Goal: Task Accomplishment & Management: Manage account settings

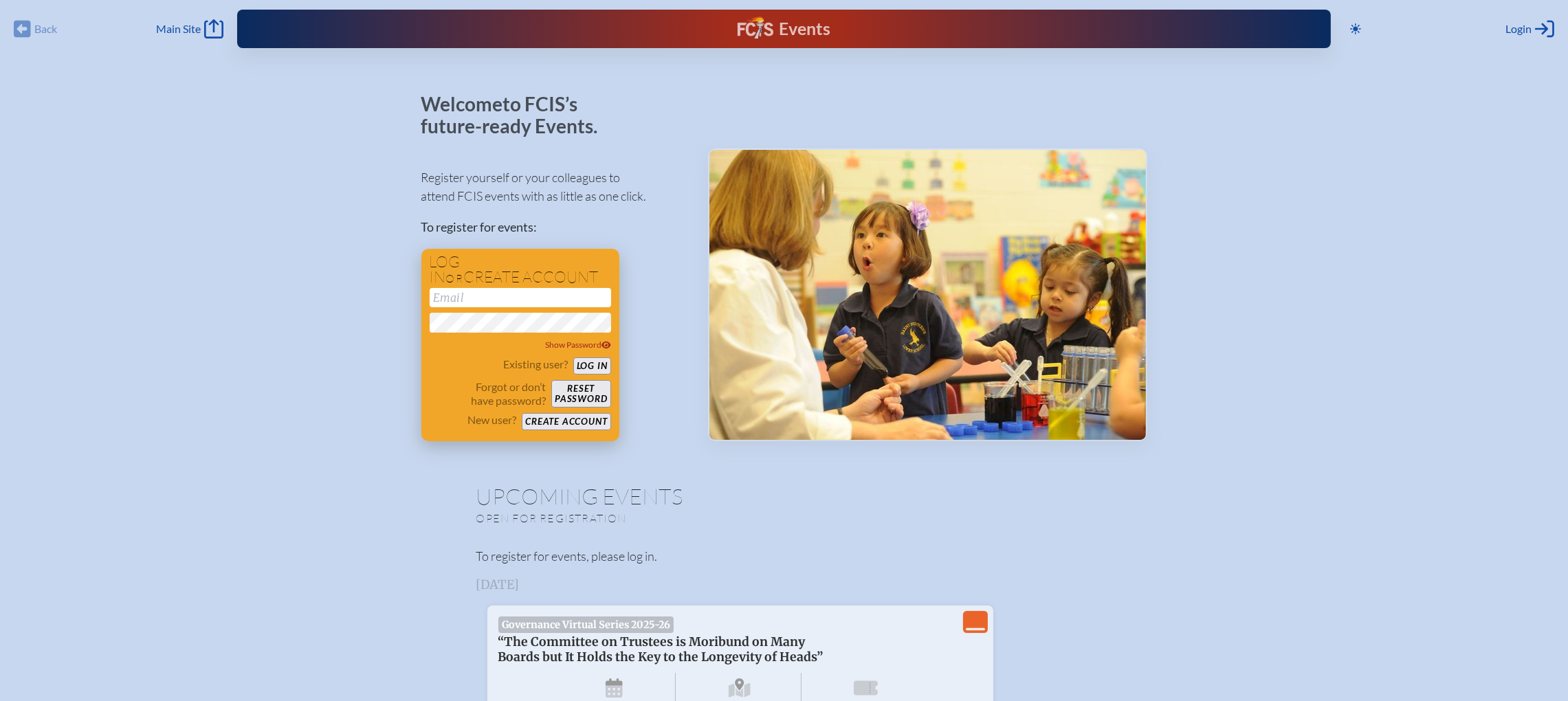
type input "[EMAIL_ADDRESS][DOMAIN_NAME]"
click at [599, 362] on button "Log in" at bounding box center [592, 366] width 38 height 17
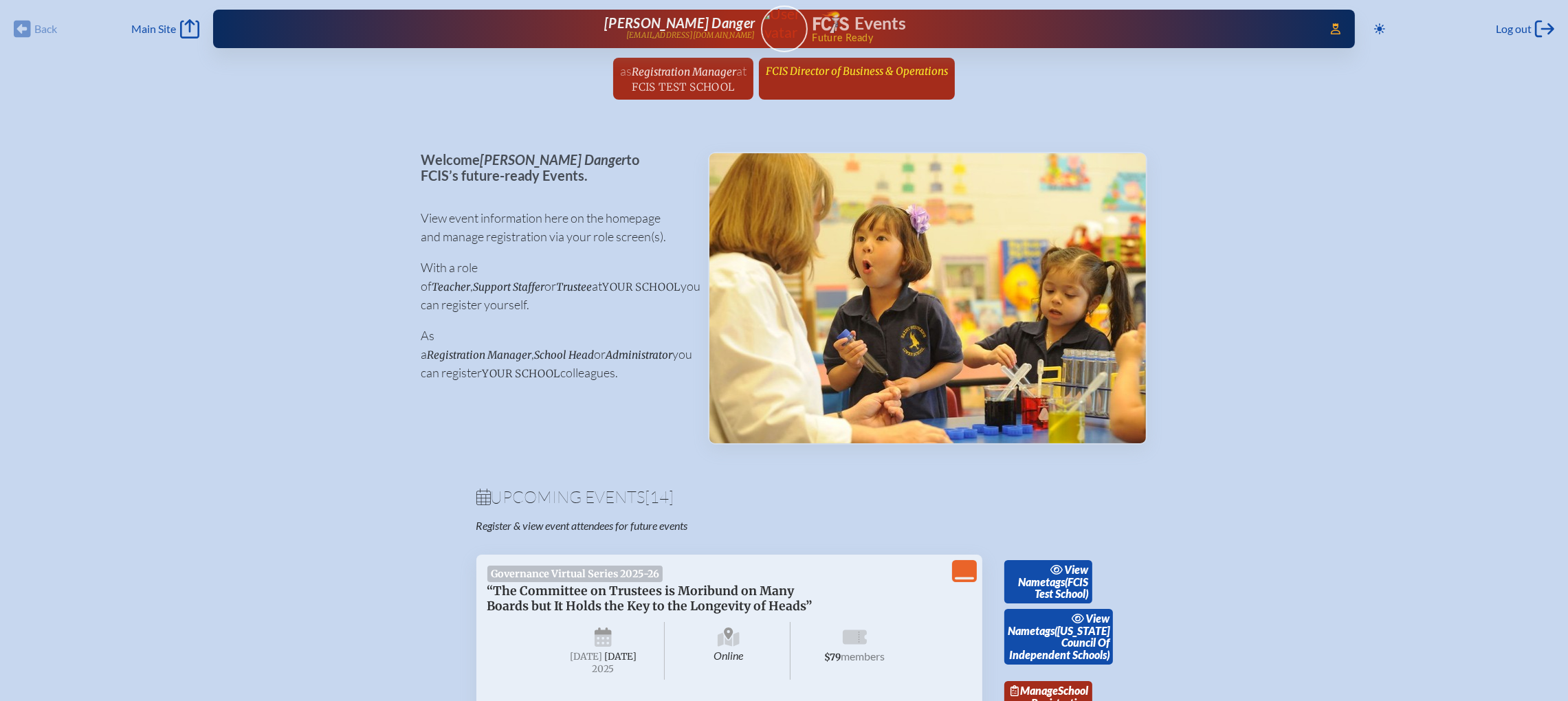
click at [867, 76] on span "FCIS Director of Business & Operations" at bounding box center [857, 70] width 182 height 13
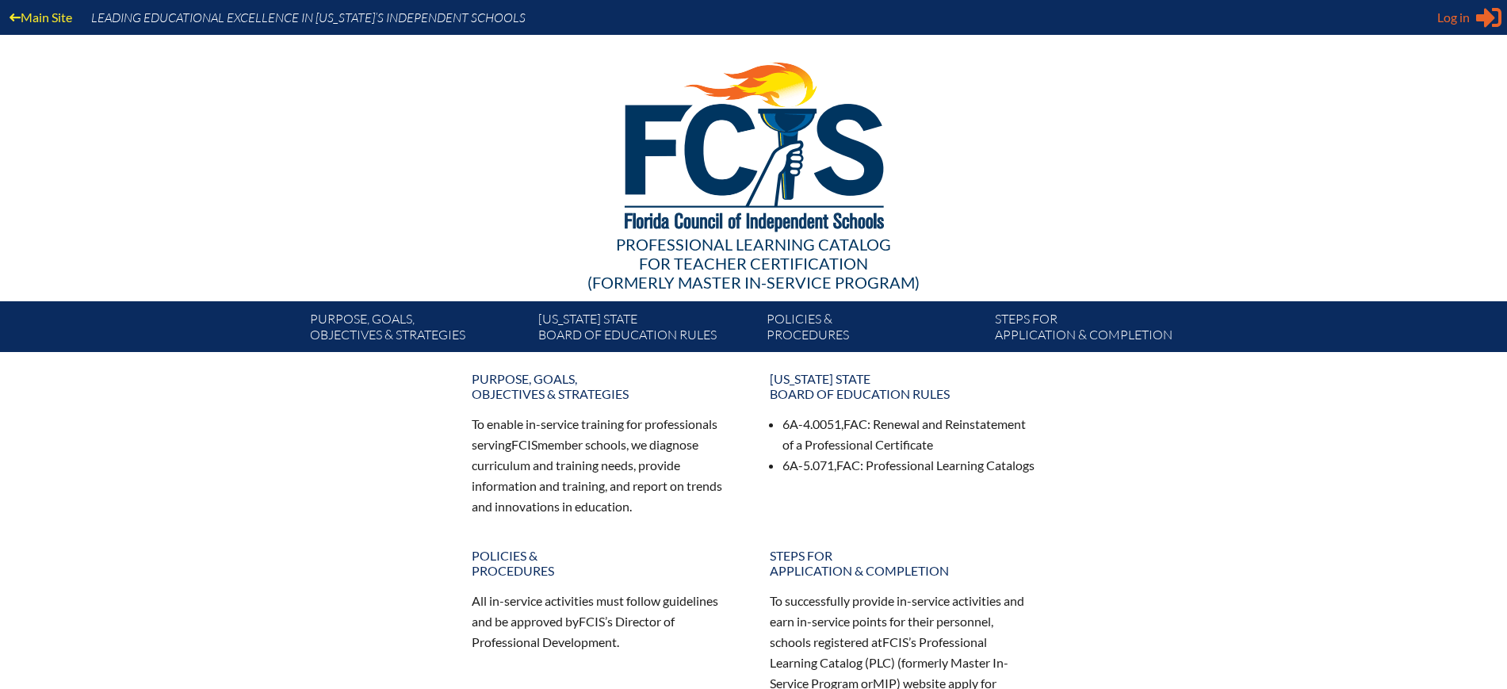
type input "[EMAIL_ADDRESS][DOMAIN_NAME]"
click at [1467, 23] on span "Log in" at bounding box center [1453, 17] width 32 height 19
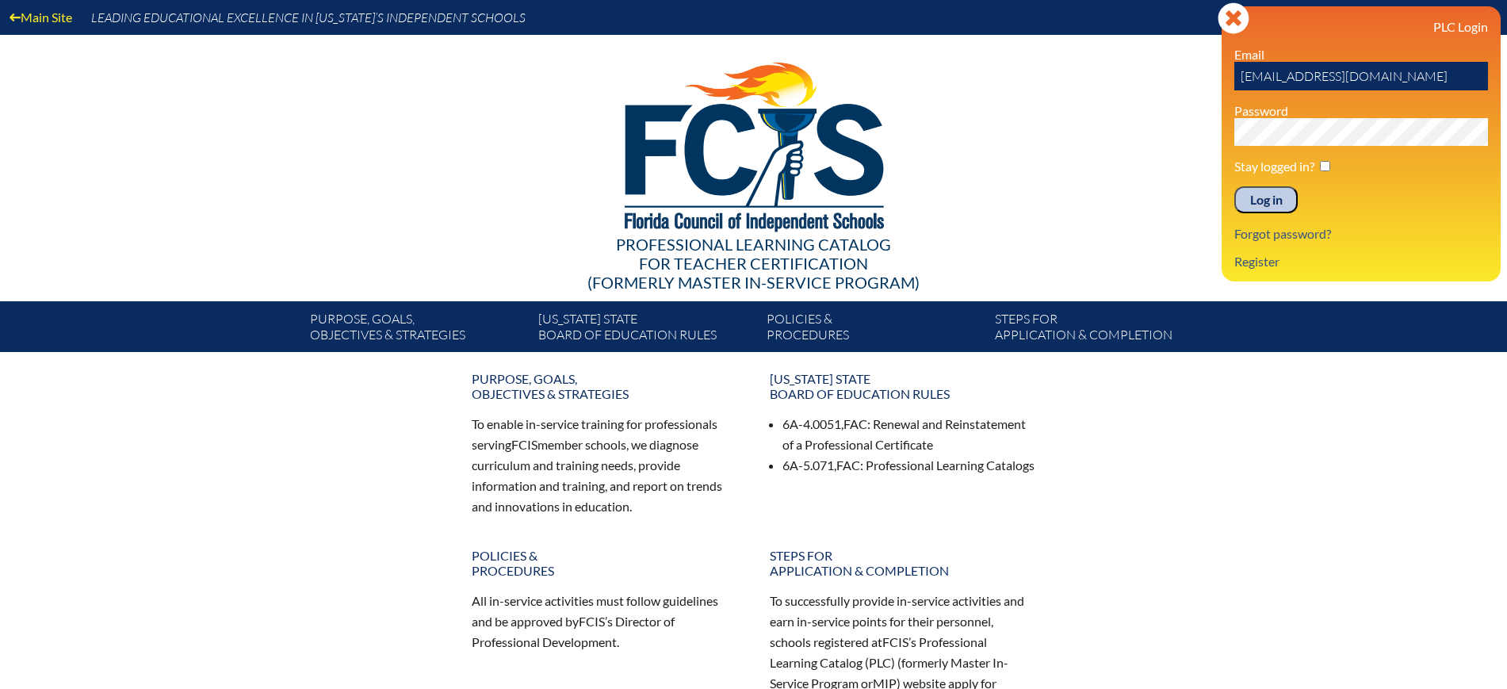
click at [1270, 201] on input "Log in" at bounding box center [1265, 199] width 63 height 27
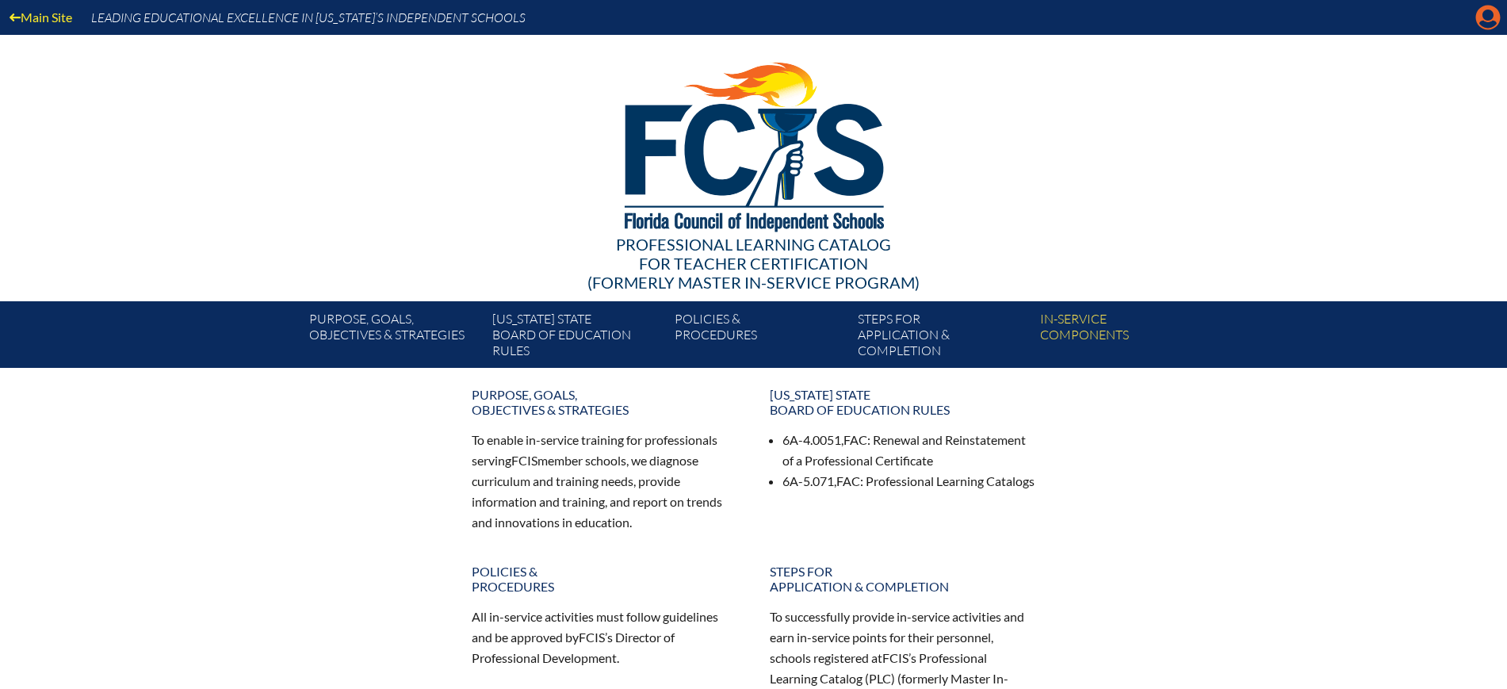
click at [1480, 20] on icon at bounding box center [1488, 18] width 25 height 25
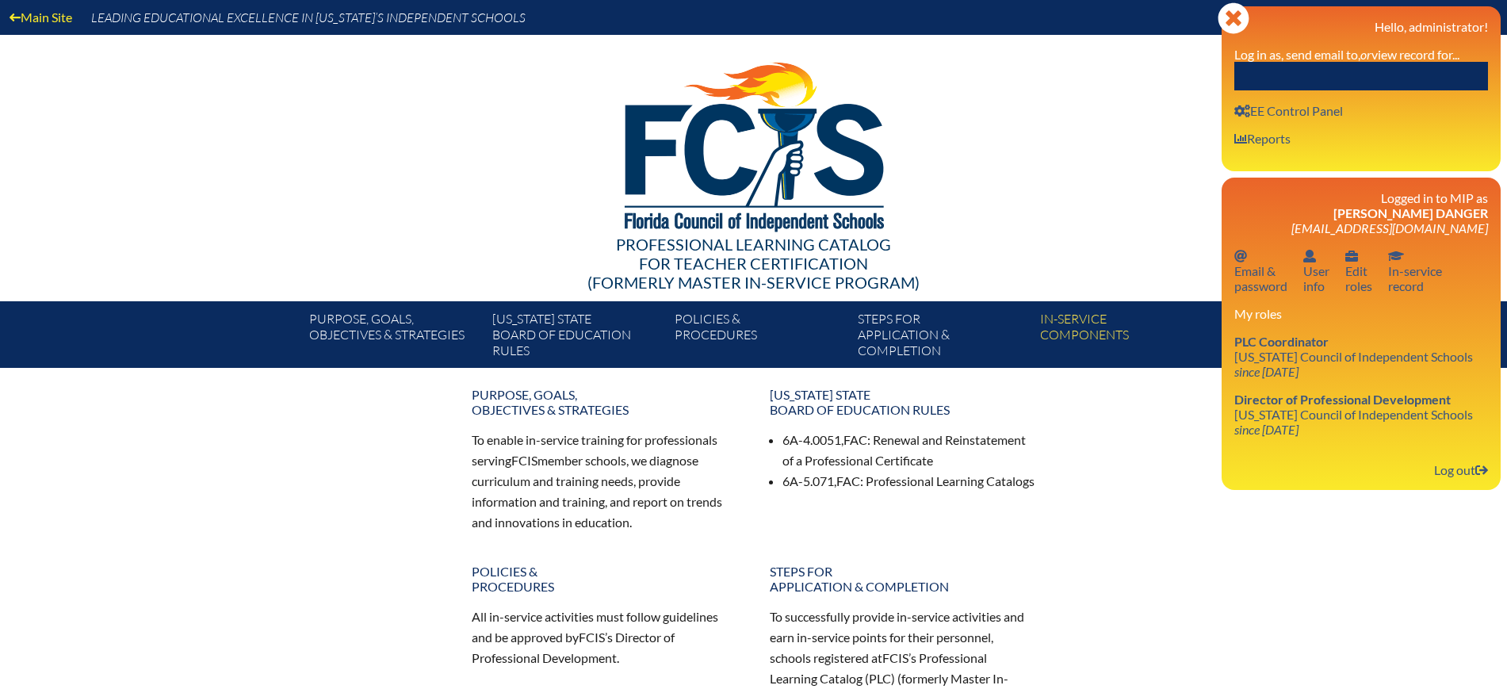
click at [1381, 78] on input "text" at bounding box center [1361, 76] width 254 height 29
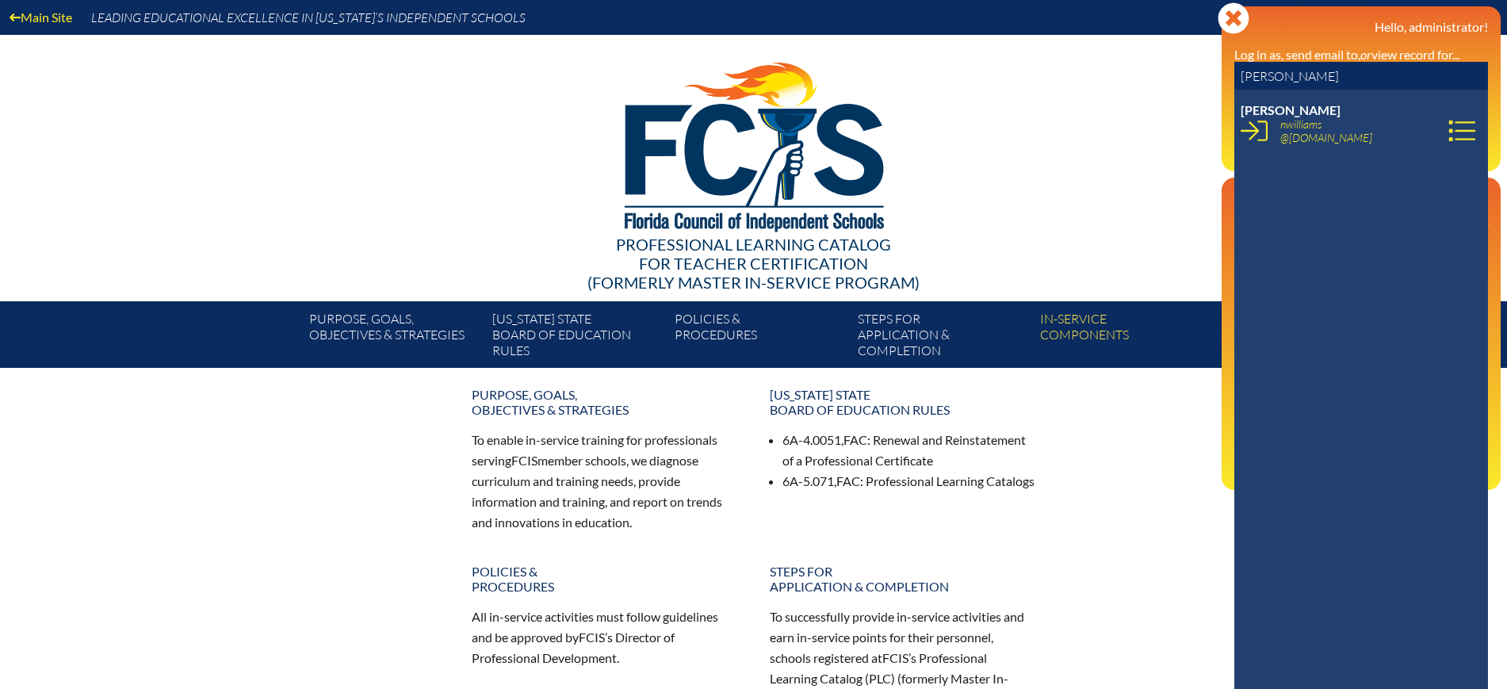
drag, startPoint x: 1285, startPoint y: 76, endPoint x: 1265, endPoint y: 78, distance: 20.7
click at [1265, 78] on input "jennifer williams" at bounding box center [1361, 76] width 254 height 29
drag, startPoint x: 1265, startPoint y: 78, endPoint x: 1132, endPoint y: 45, distance: 137.2
click at [1130, 45] on div at bounding box center [753, 144] width 913 height 219
drag, startPoint x: 1323, startPoint y: 81, endPoint x: 1173, endPoint y: 80, distance: 149.8
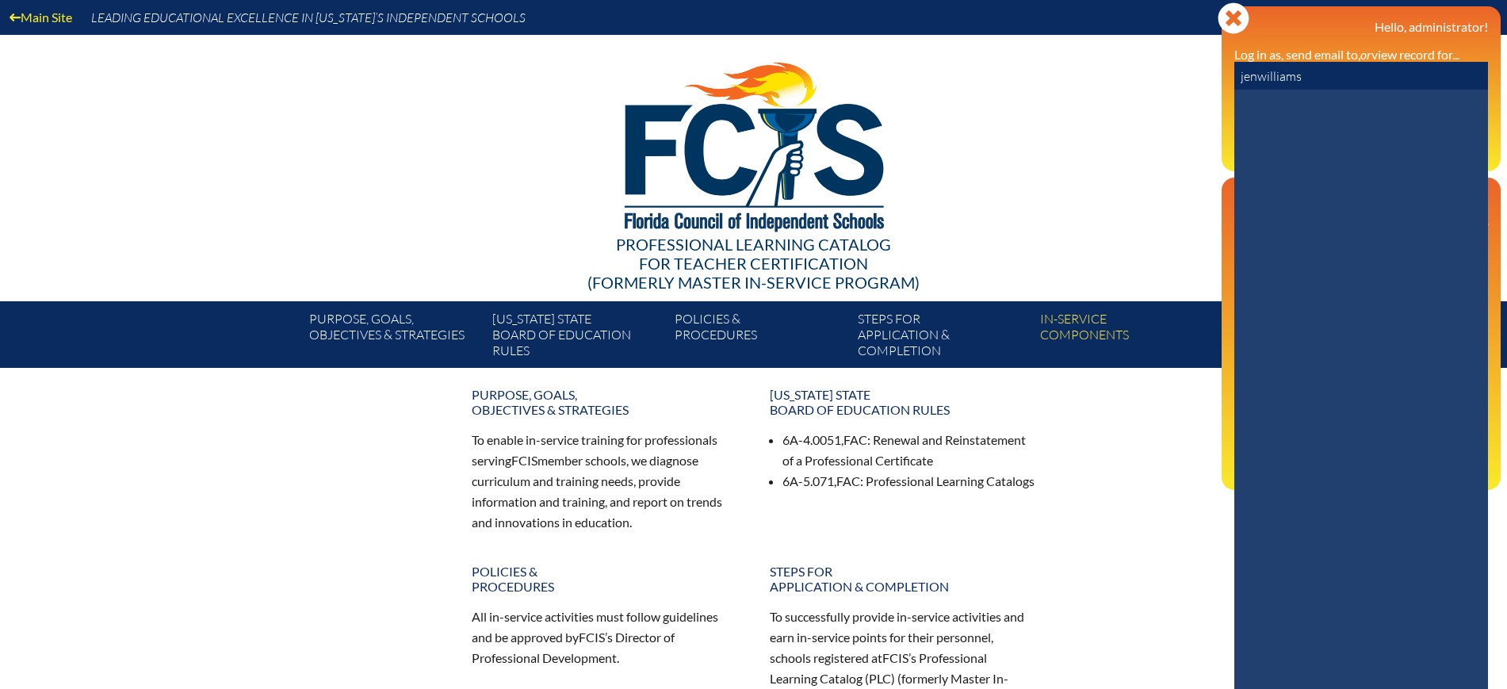
click at [1173, 80] on div "Main Site Leading Educational Excellence in Florida’s Independent Schools Profe…" at bounding box center [753, 184] width 1507 height 368
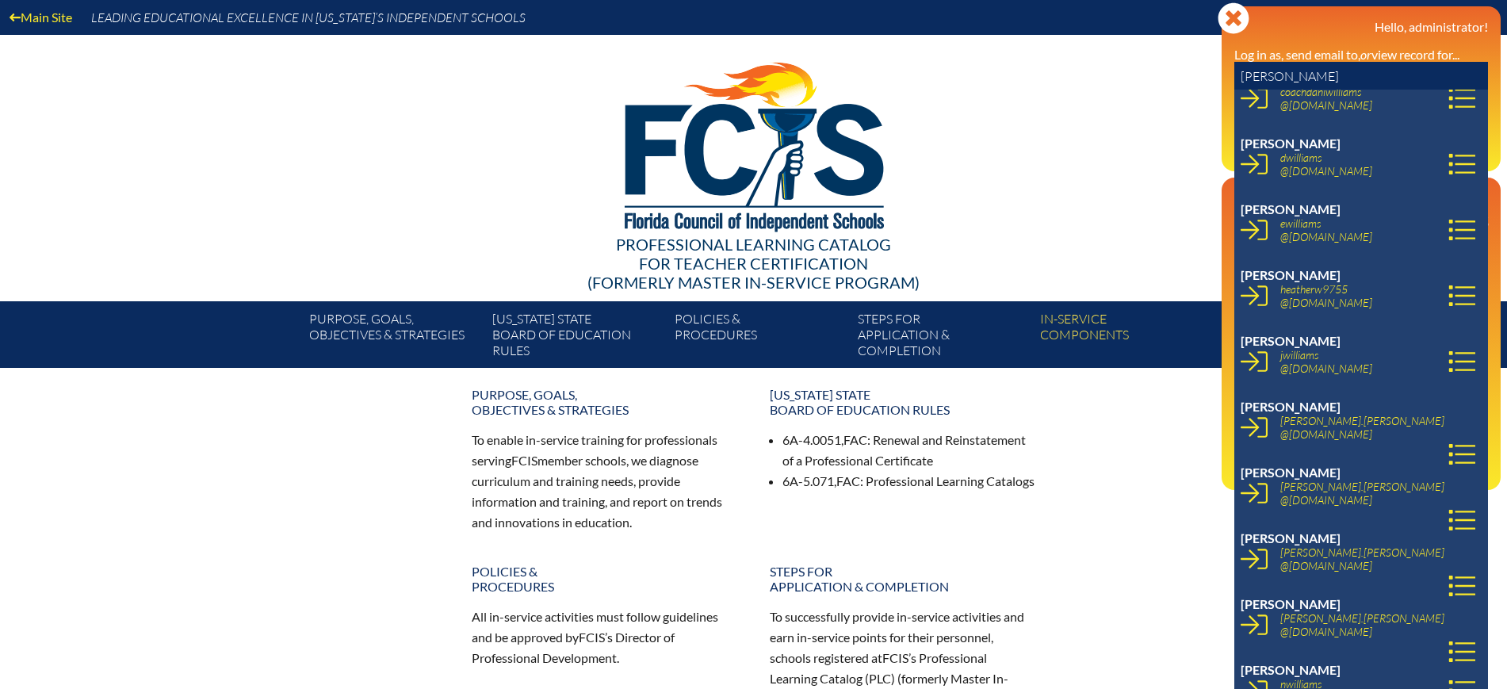
scroll to position [396, 0]
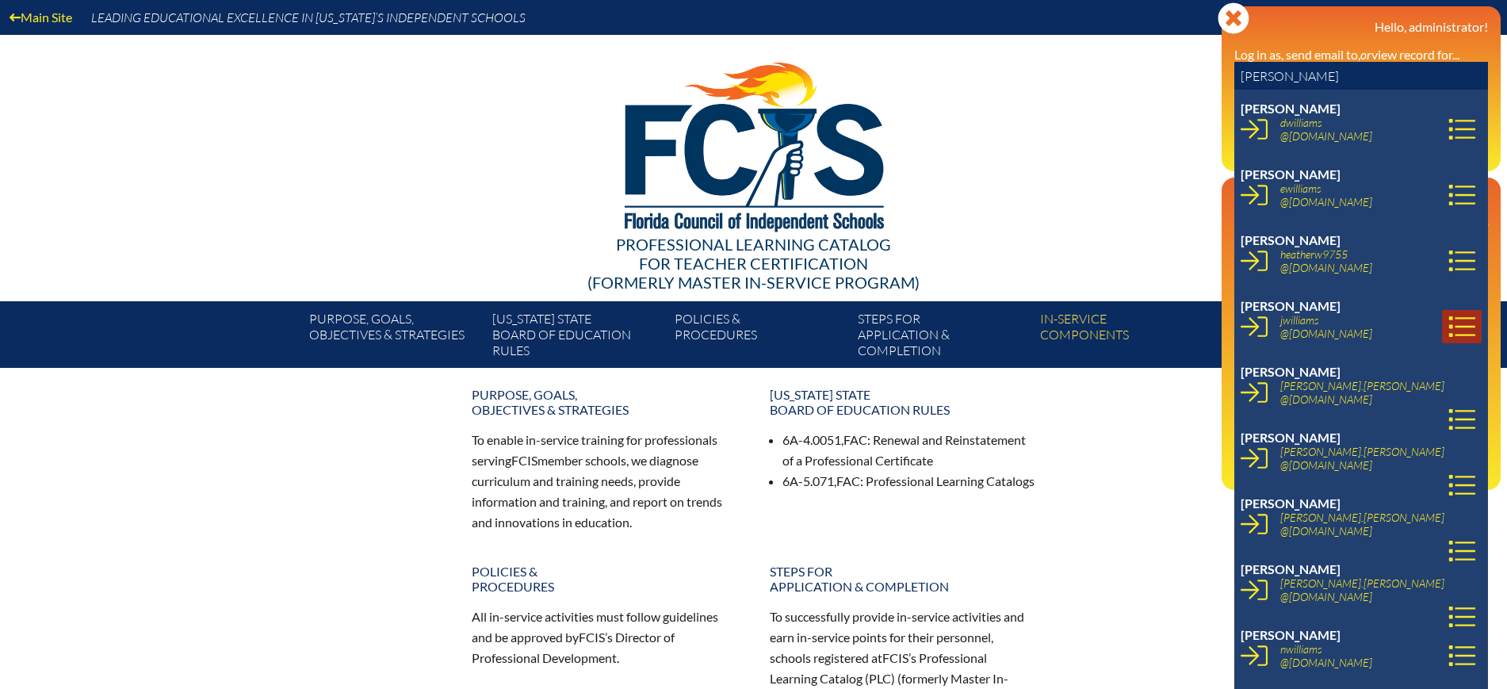
type input "williams"
click at [1448, 328] on icon at bounding box center [1461, 326] width 27 height 27
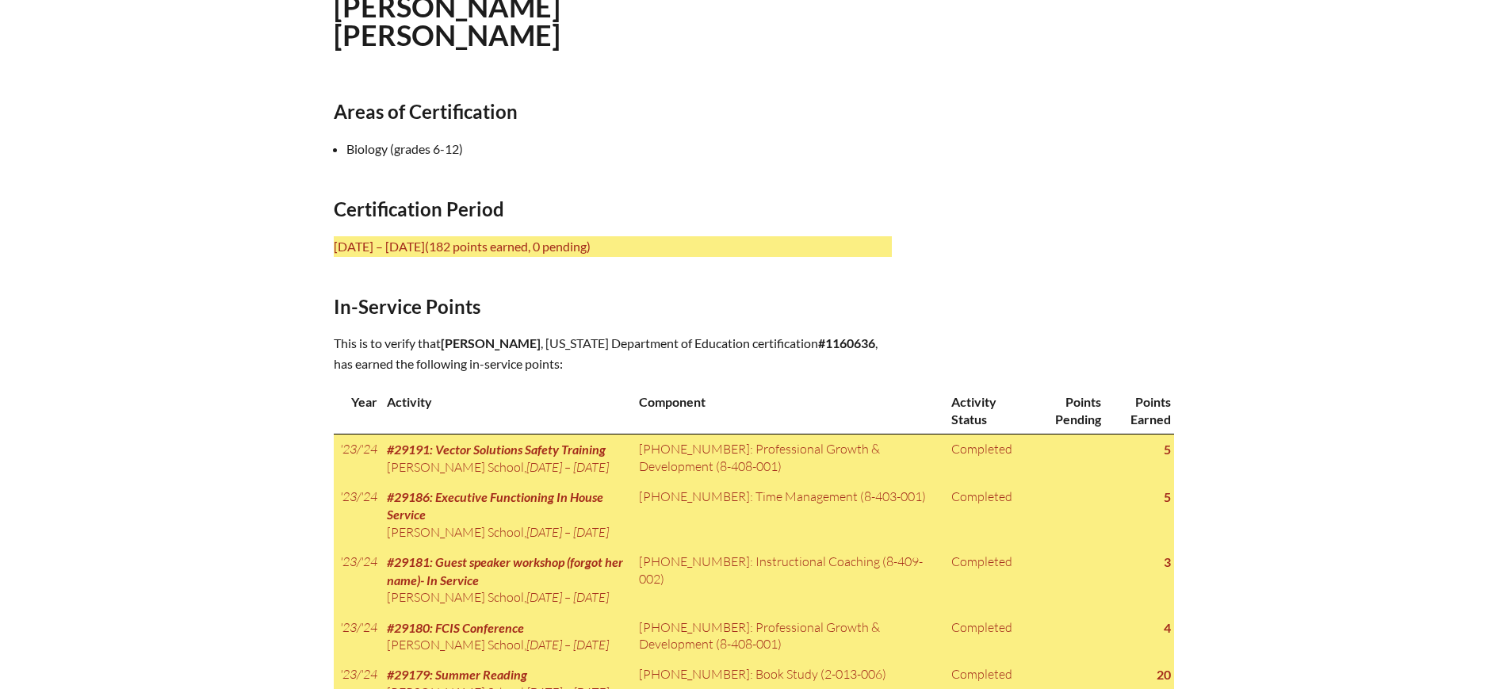
scroll to position [495, 0]
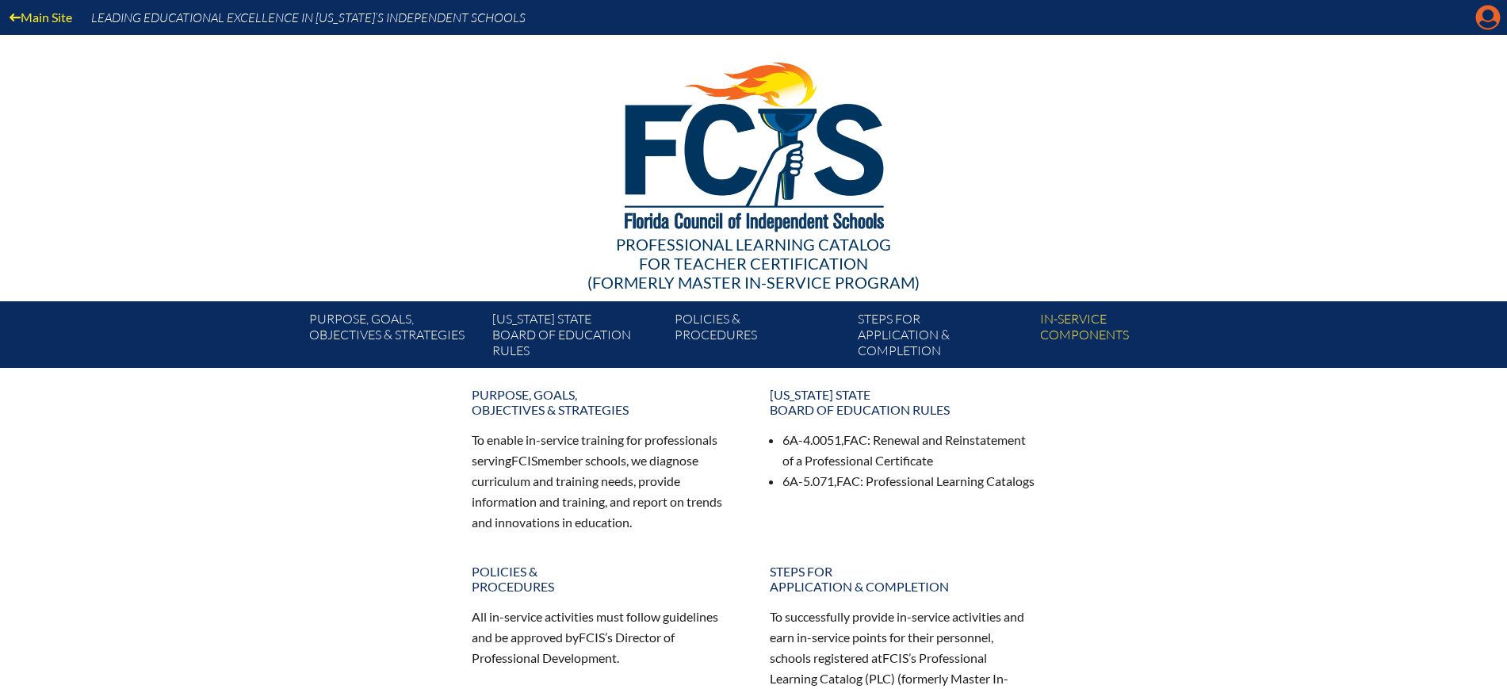
click at [1485, 8] on icon at bounding box center [1488, 18] width 25 height 25
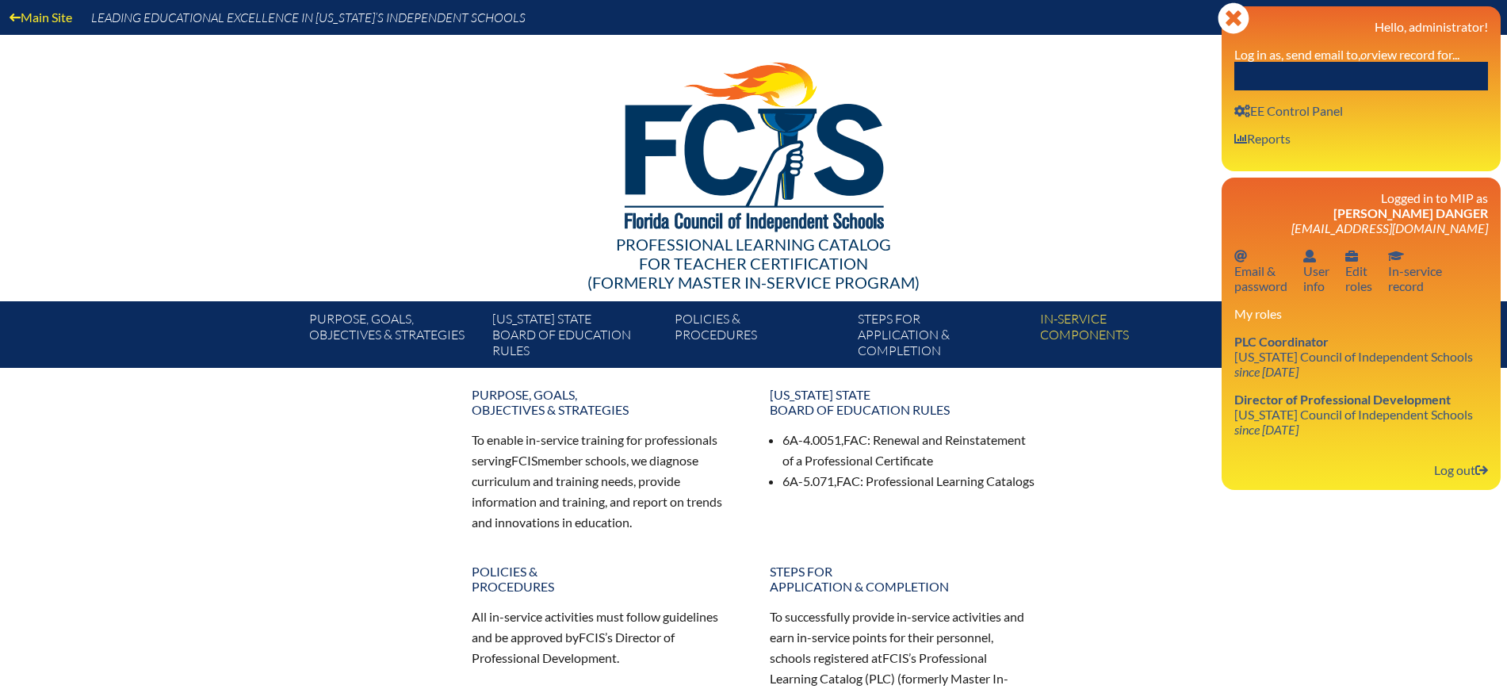
click at [1419, 70] on input "text" at bounding box center [1361, 76] width 254 height 29
paste input "shley Killian"
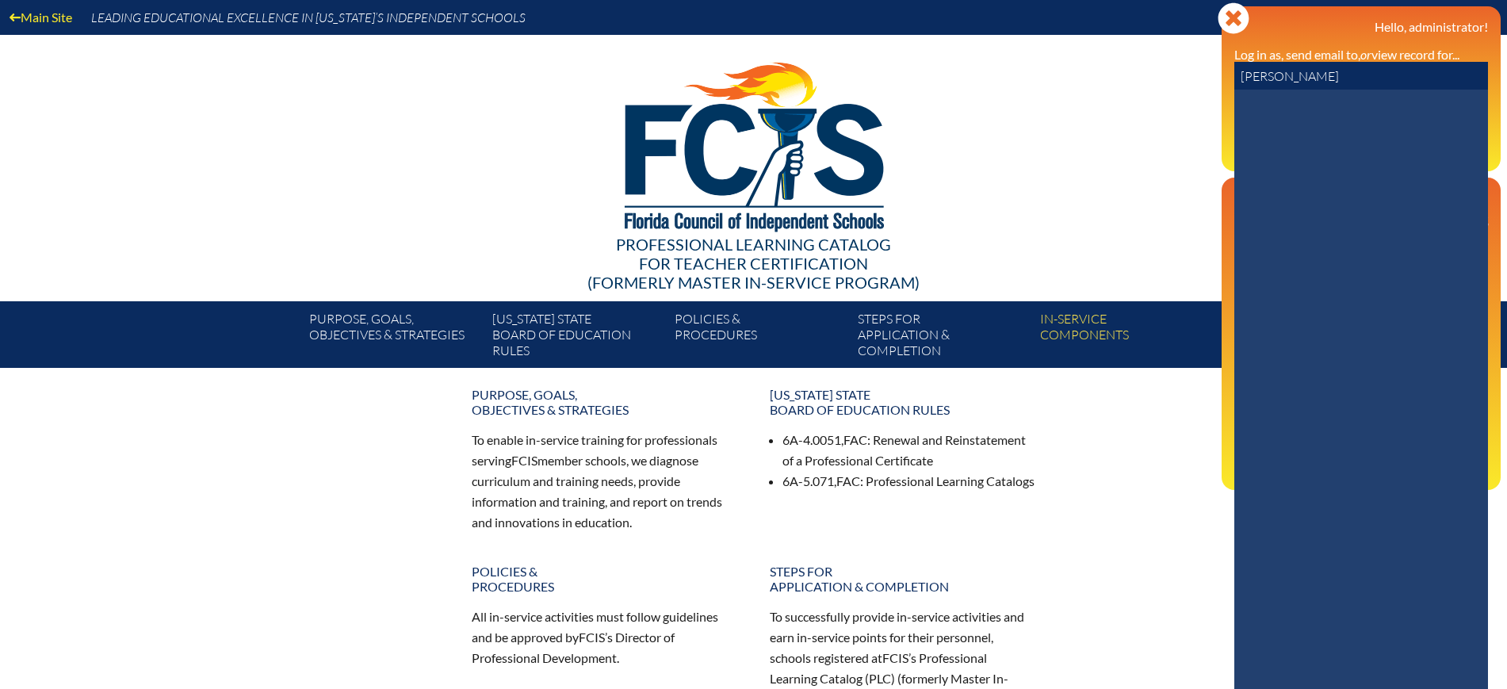
click at [1243, 78] on input "shley Killian" at bounding box center [1361, 76] width 254 height 29
drag, startPoint x: 1317, startPoint y: 78, endPoint x: 1201, endPoint y: 77, distance: 115.7
click at [1201, 77] on div "Main Site Leading Educational Excellence in Florida’s Independent Schools Profe…" at bounding box center [753, 184] width 1507 height 368
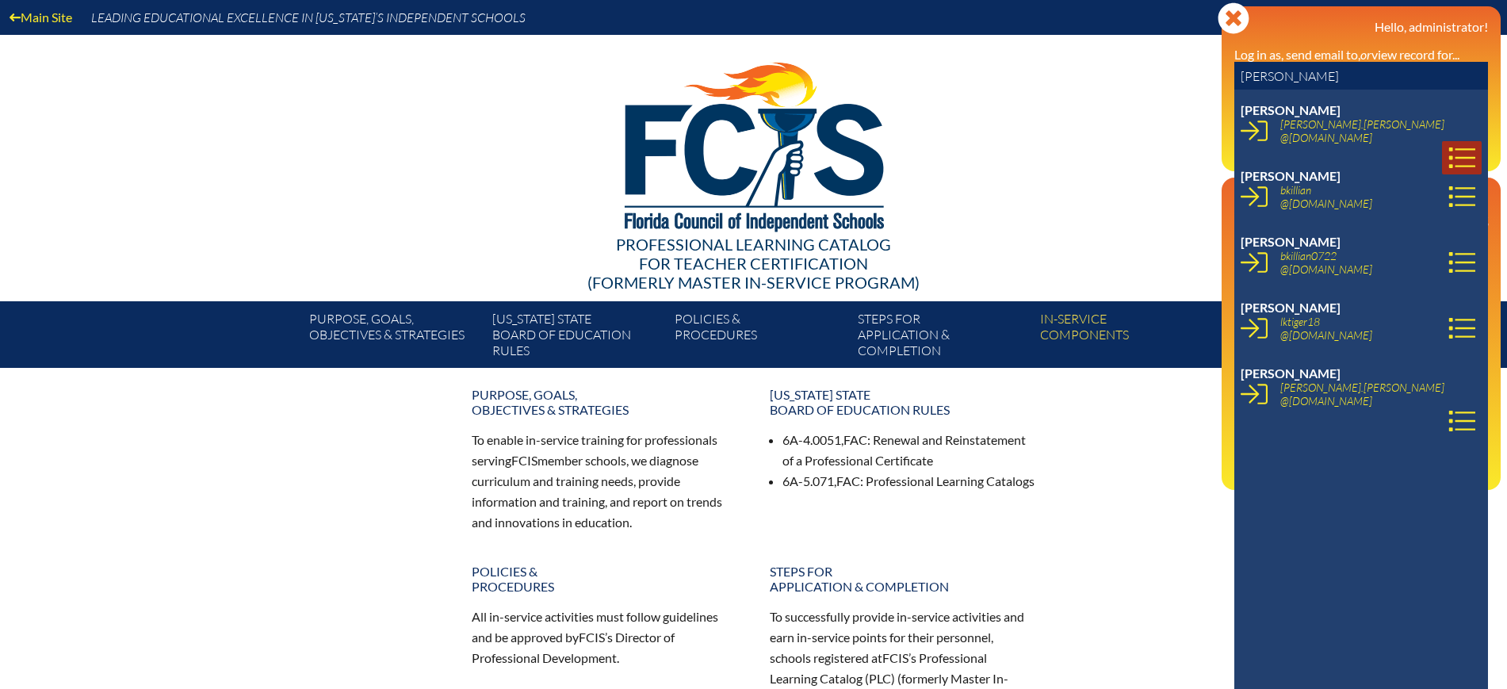
type input "killian"
click at [1448, 144] on icon at bounding box center [1461, 157] width 27 height 27
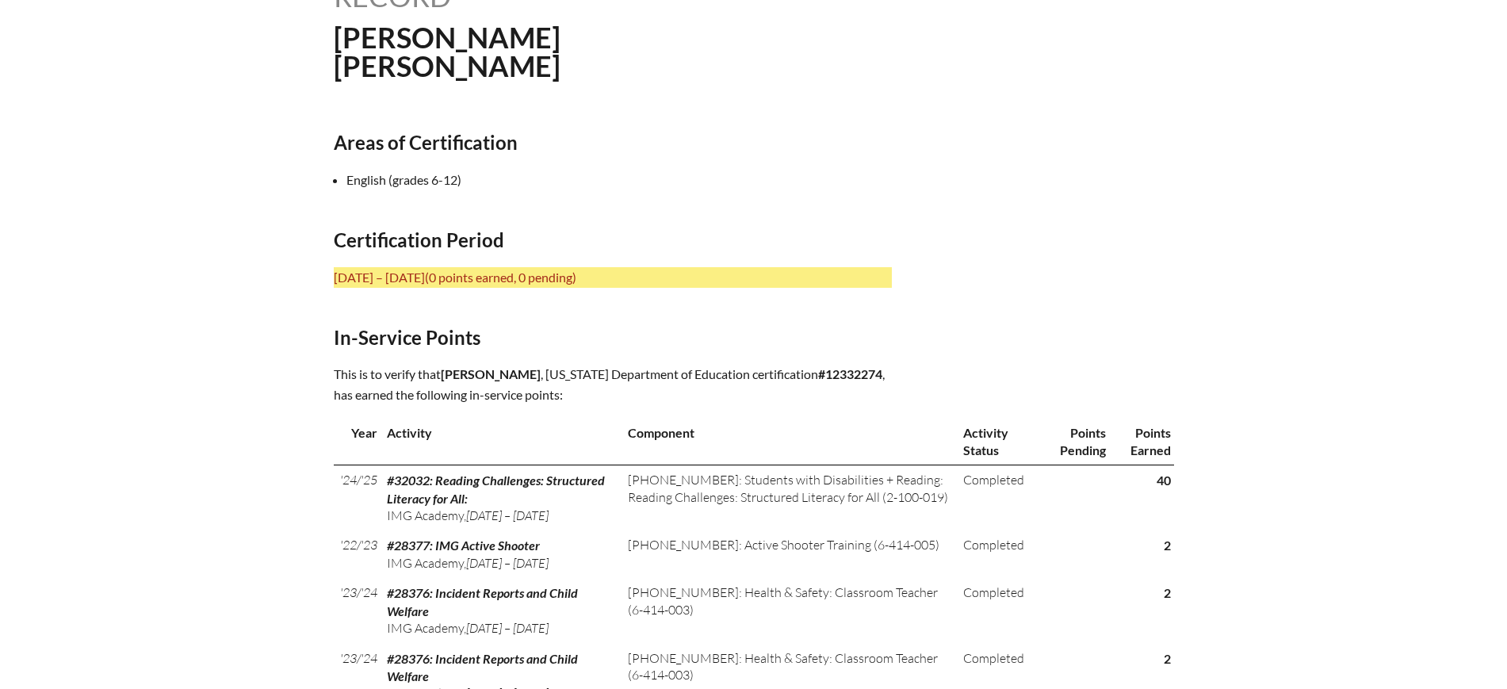
scroll to position [495, 0]
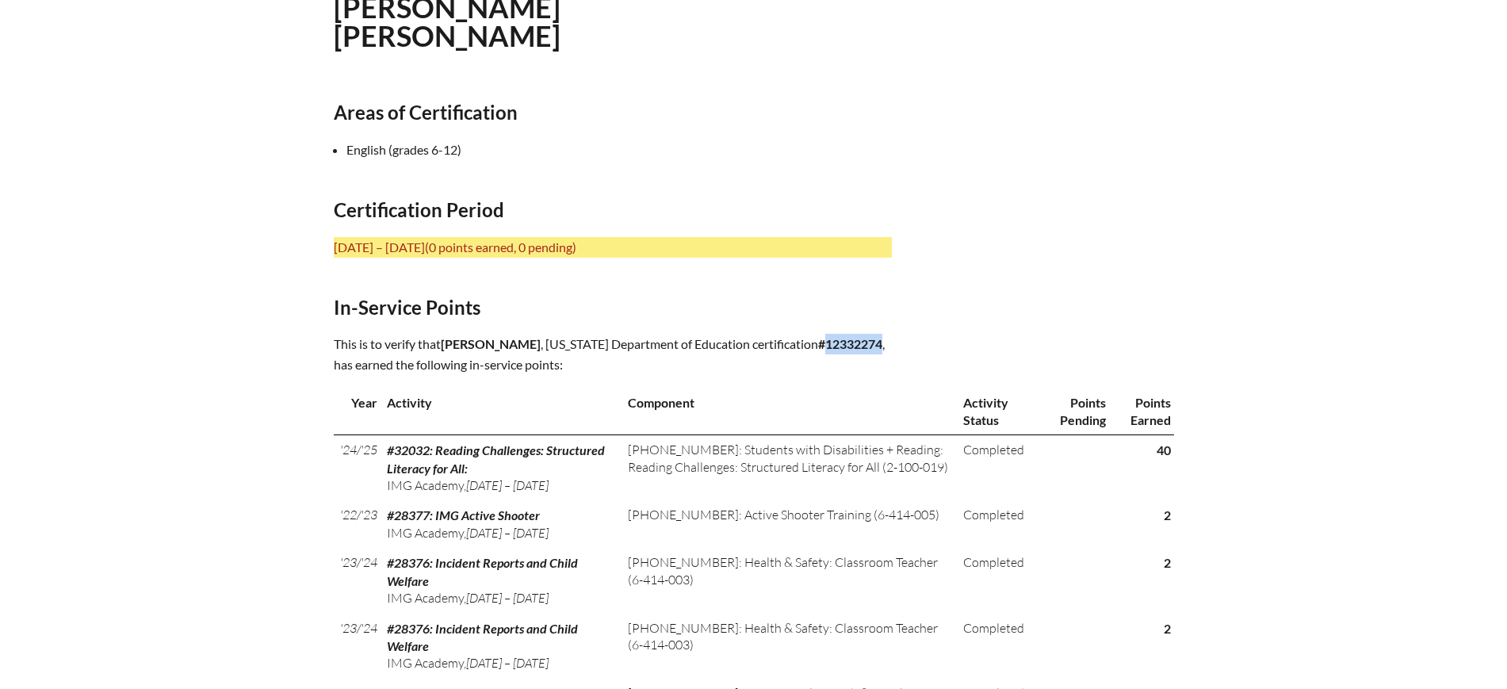
drag, startPoint x: 870, startPoint y: 337, endPoint x: 813, endPoint y: 344, distance: 57.5
click at [818, 344] on b "#12332274" at bounding box center [850, 343] width 64 height 15
copy b "12332274"
drag, startPoint x: 544, startPoint y: 337, endPoint x: 498, endPoint y: 346, distance: 47.7
click at [498, 346] on span "[PERSON_NAME]" at bounding box center [491, 343] width 100 height 15
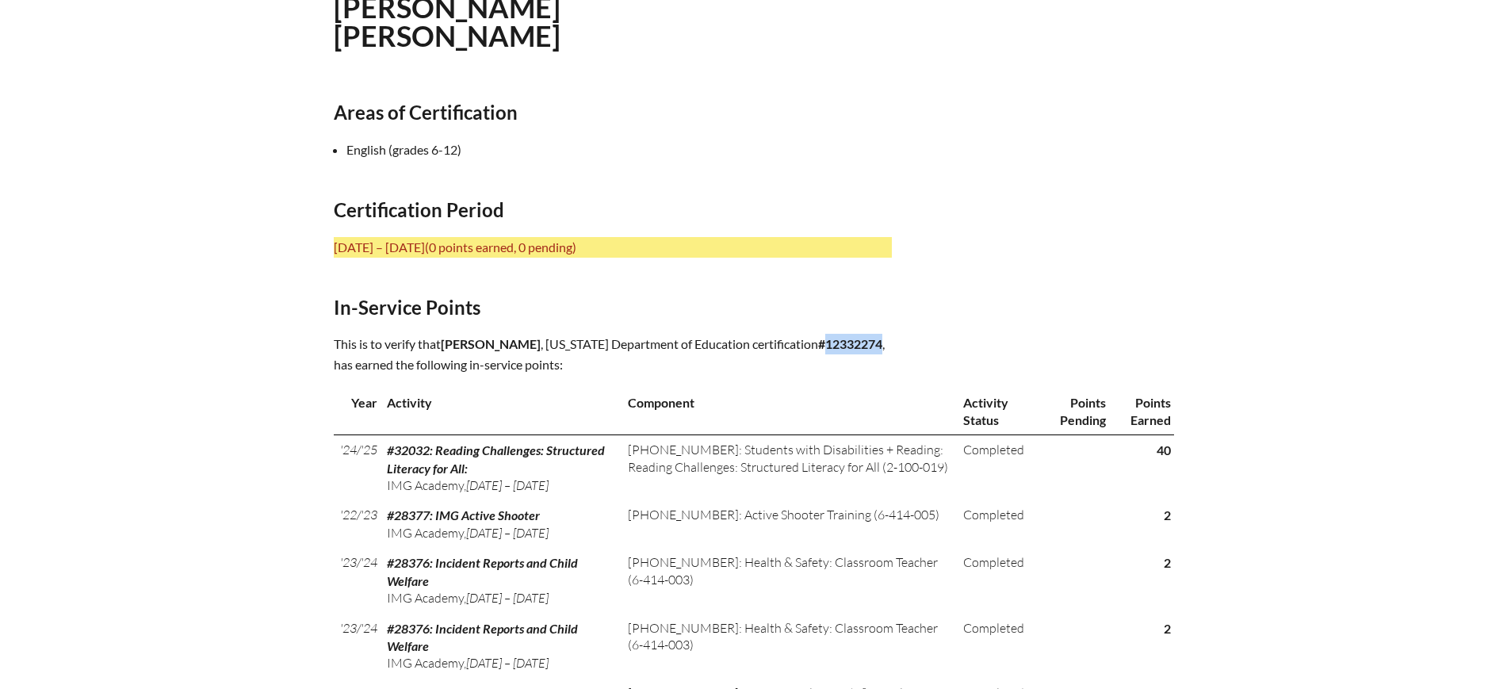
copy span "[PERSON_NAME]"
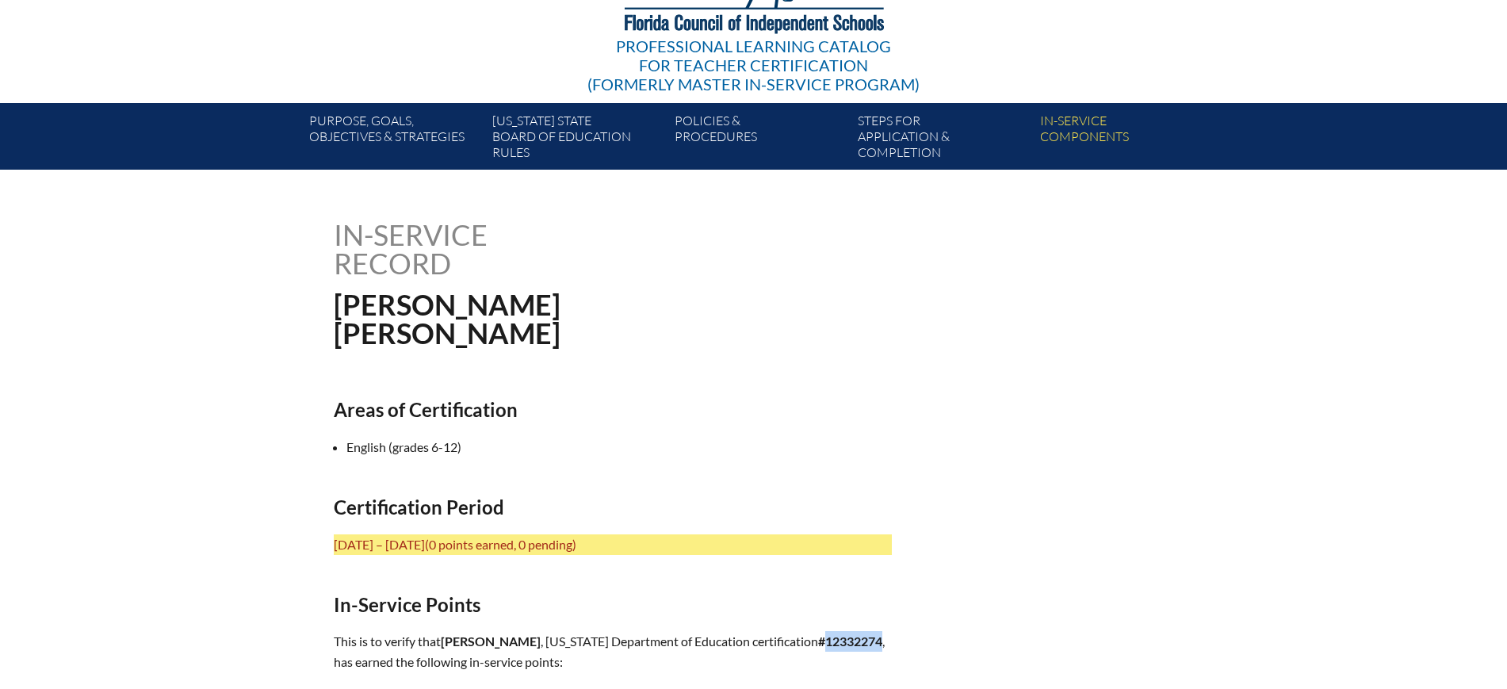
scroll to position [0, 0]
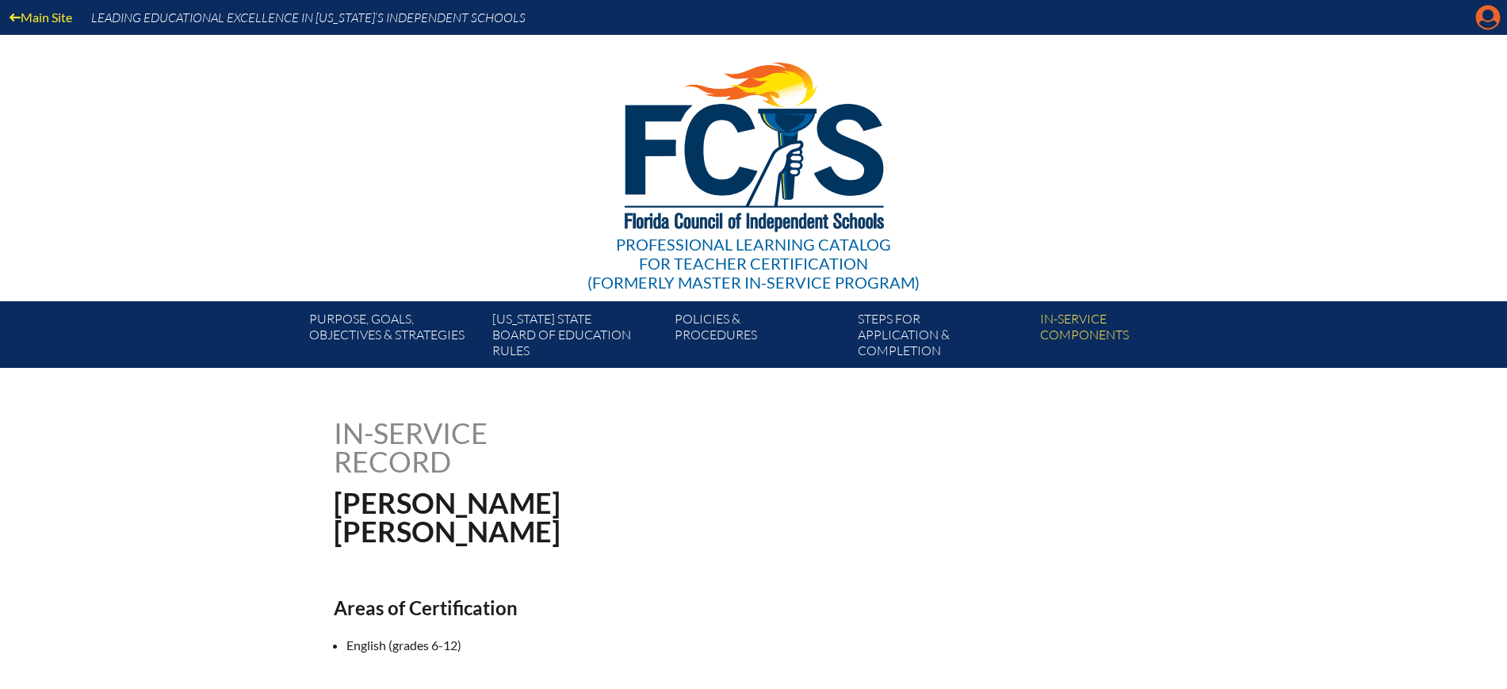
click at [1485, 22] on icon "Manage Account" at bounding box center [1487, 17] width 25 height 25
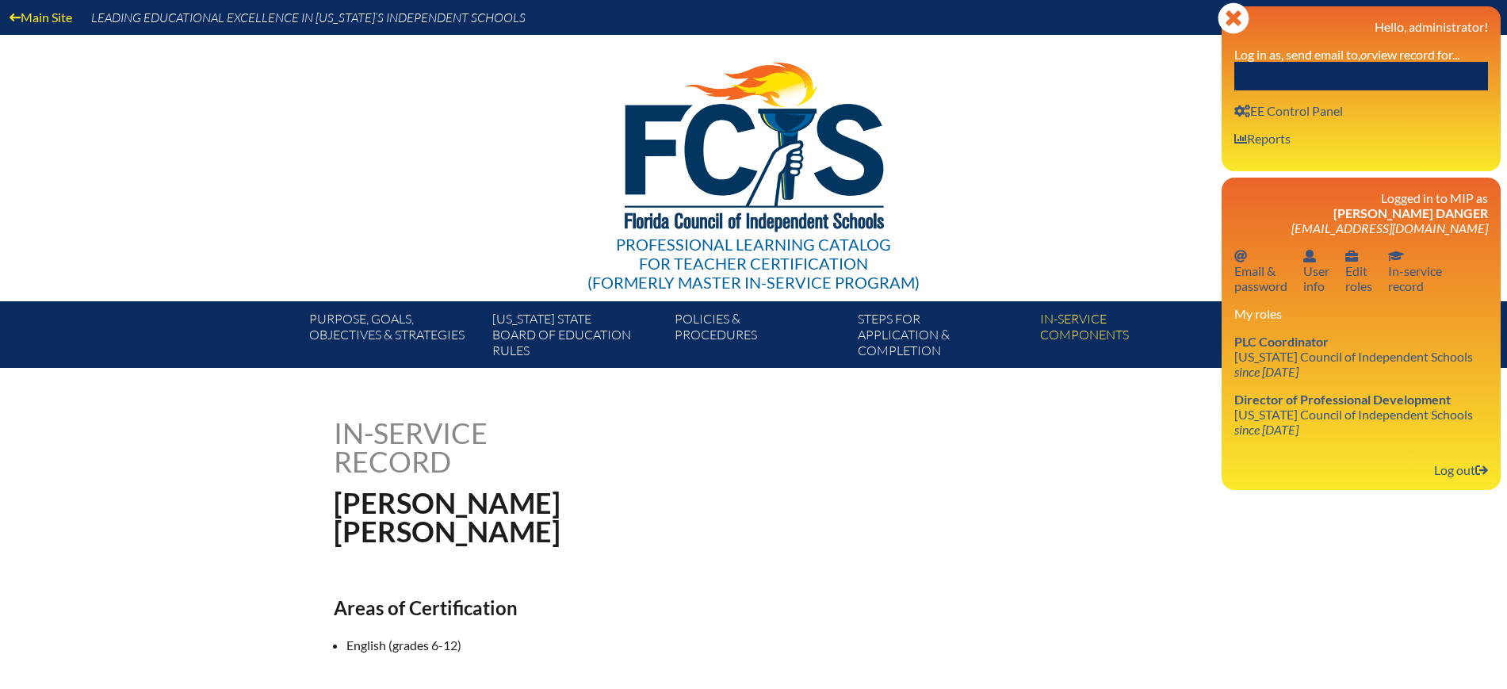
click at [1411, 66] on input "text" at bounding box center [1361, 76] width 254 height 29
paste input "[PERSON_NAME]"
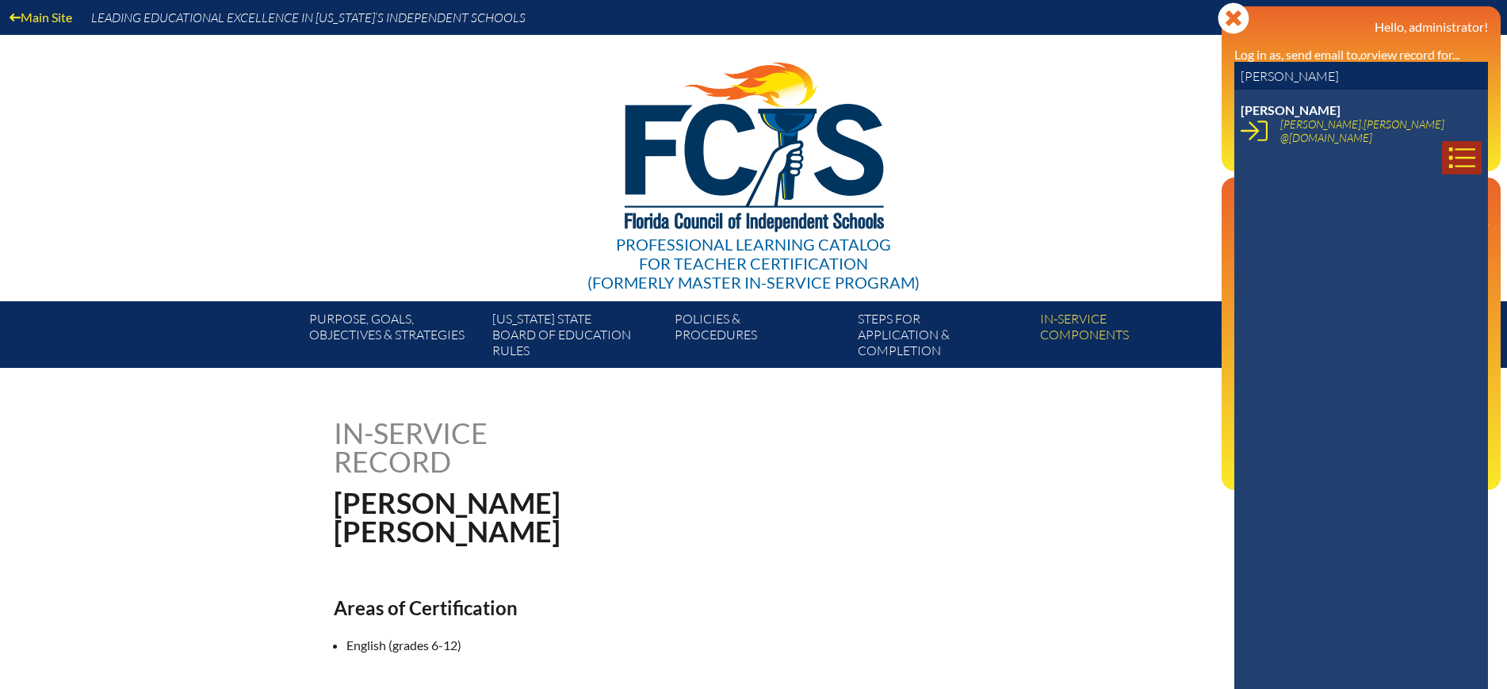
type input "[PERSON_NAME]"
click at [1442, 141] on link at bounding box center [1462, 157] width 40 height 33
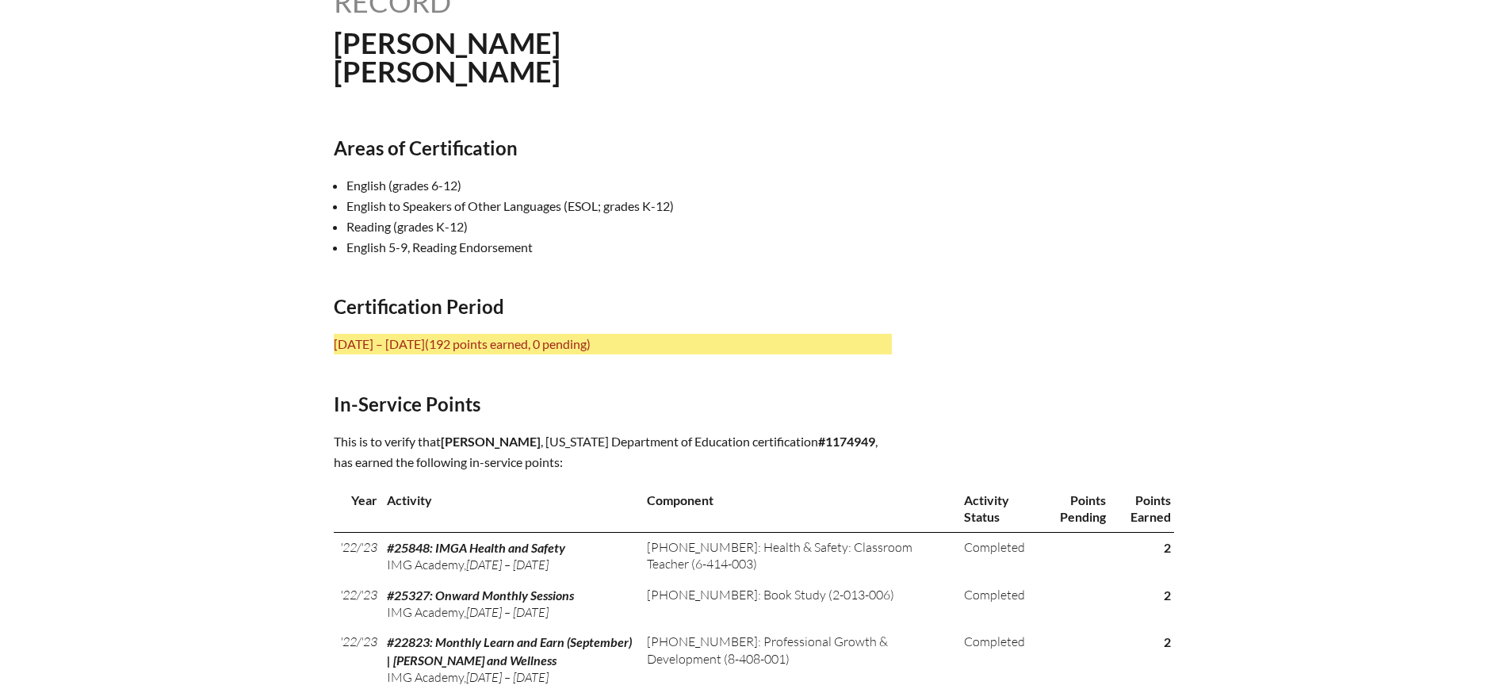
scroll to position [495, 0]
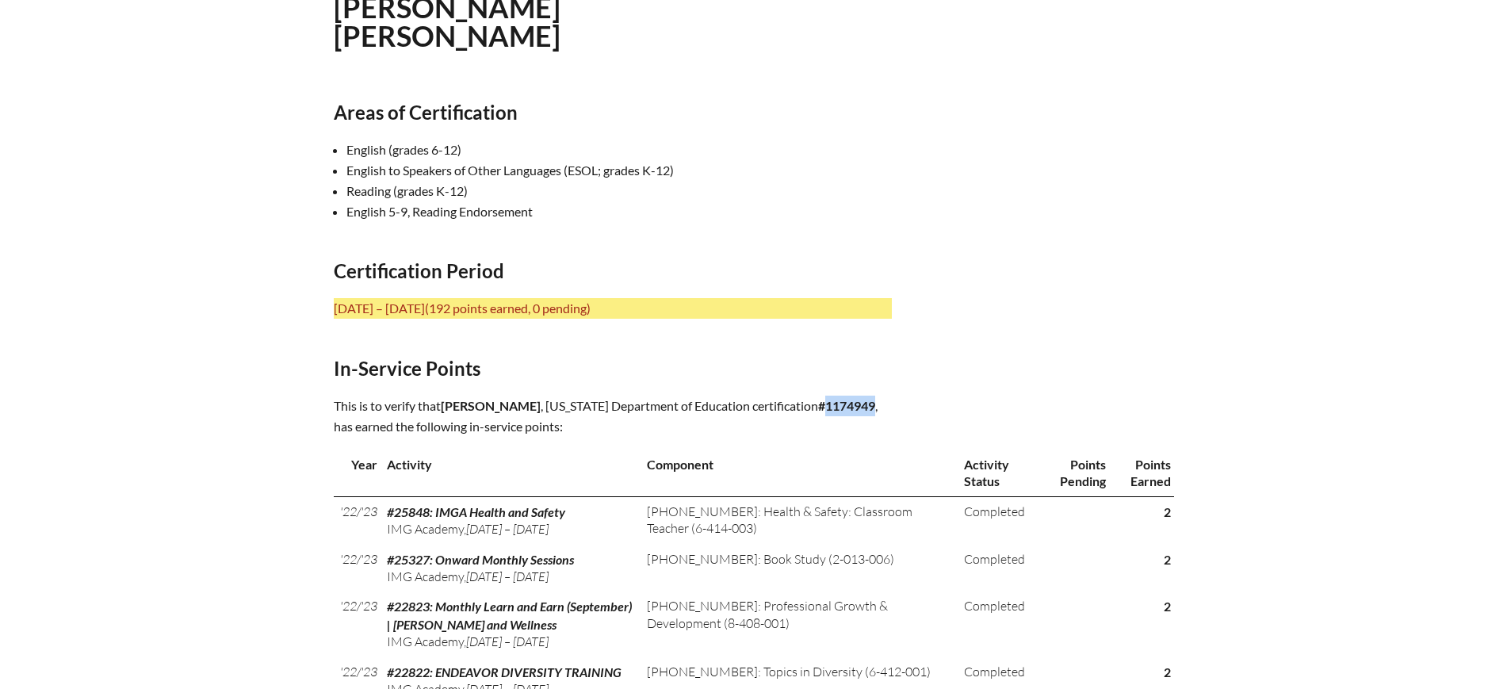
drag, startPoint x: 873, startPoint y: 403, endPoint x: 818, endPoint y: 407, distance: 54.8
click at [818, 407] on p "This is to verify that [PERSON_NAME] , [US_STATE] Department of Education certi…" at bounding box center [613, 415] width 558 height 41
copy b "1174949"
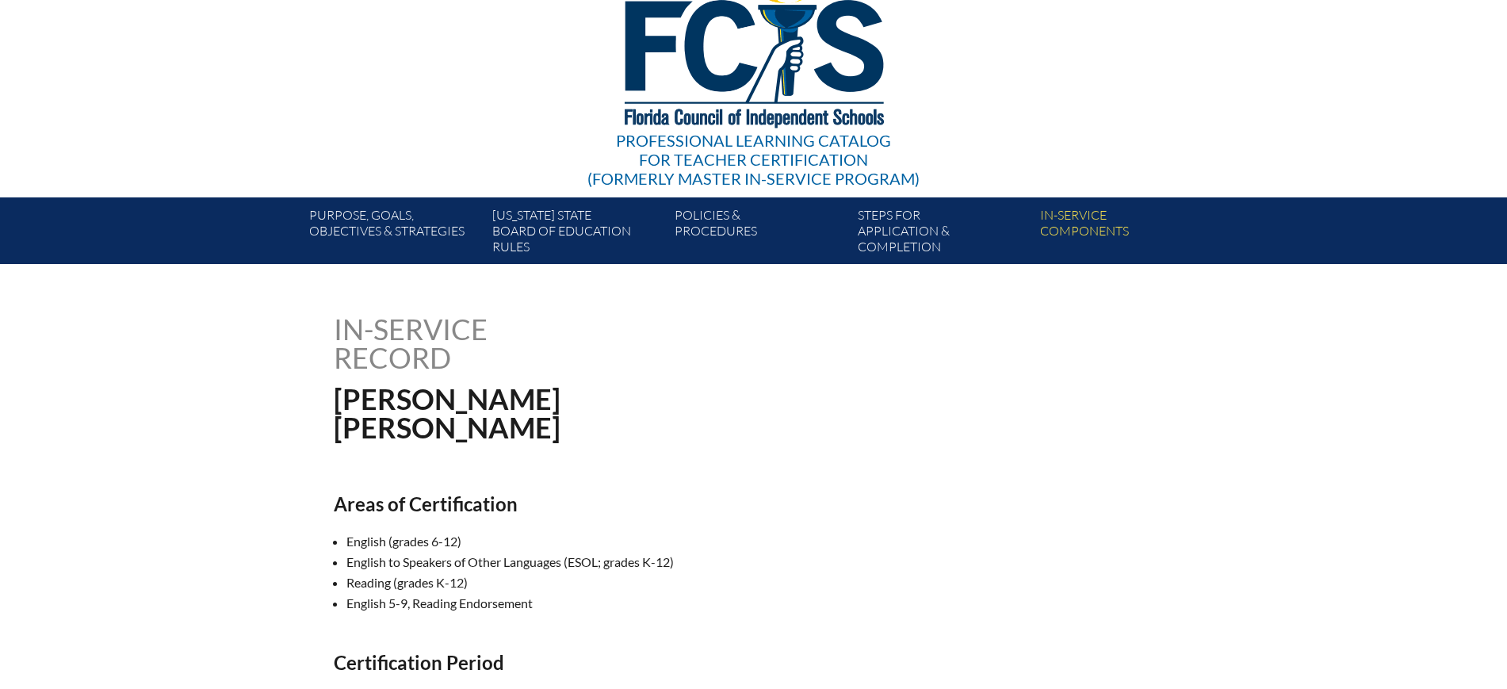
scroll to position [0, 0]
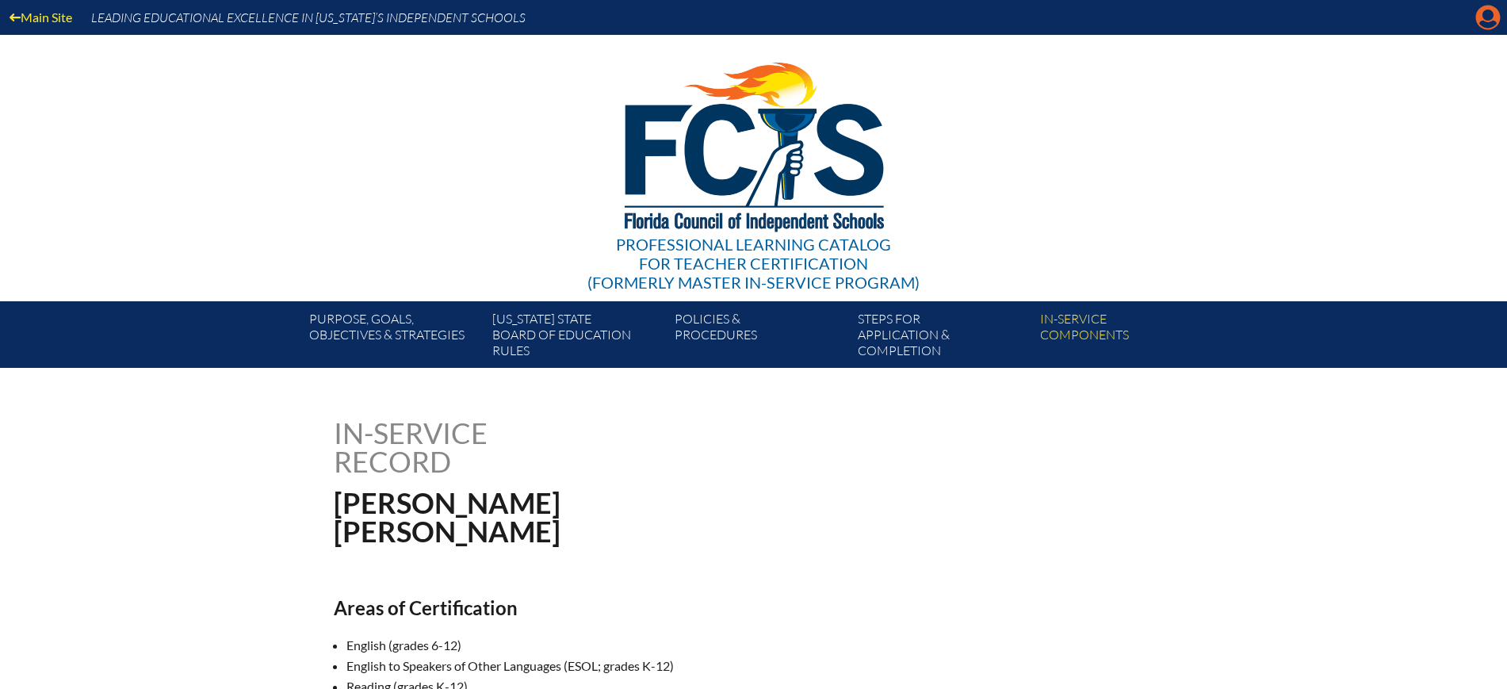
click at [1480, 27] on icon "Manage Account" at bounding box center [1487, 17] width 25 height 25
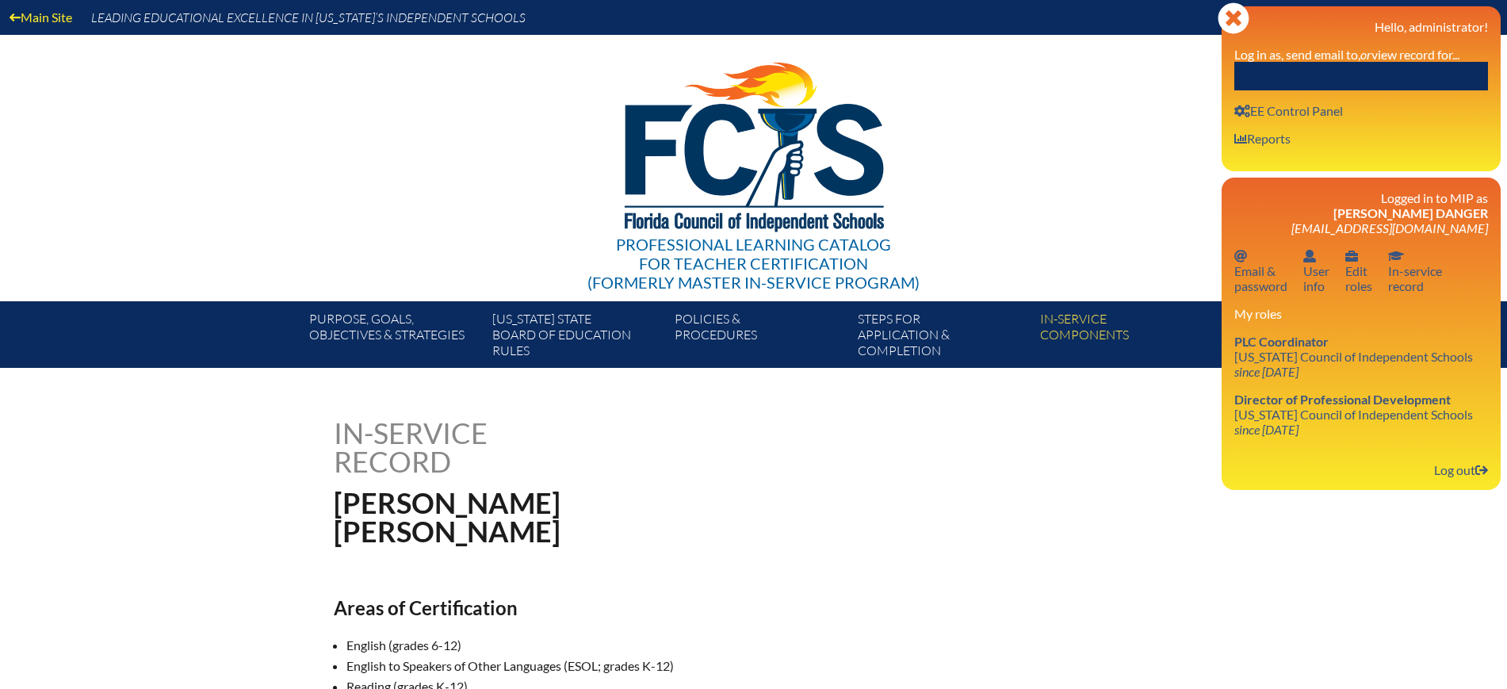
click at [1409, 78] on input "text" at bounding box center [1361, 76] width 254 height 29
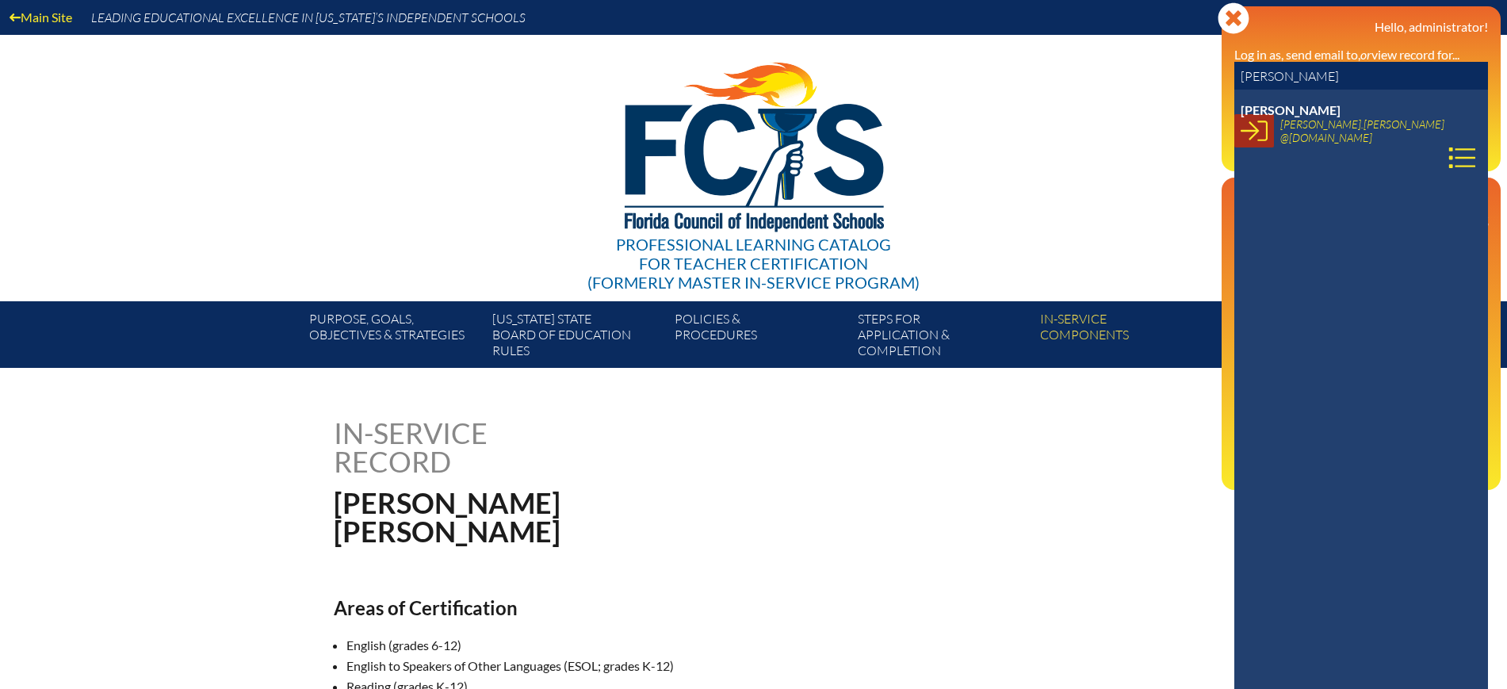
type input "sifrit"
click at [1266, 131] on link at bounding box center [1254, 130] width 40 height 33
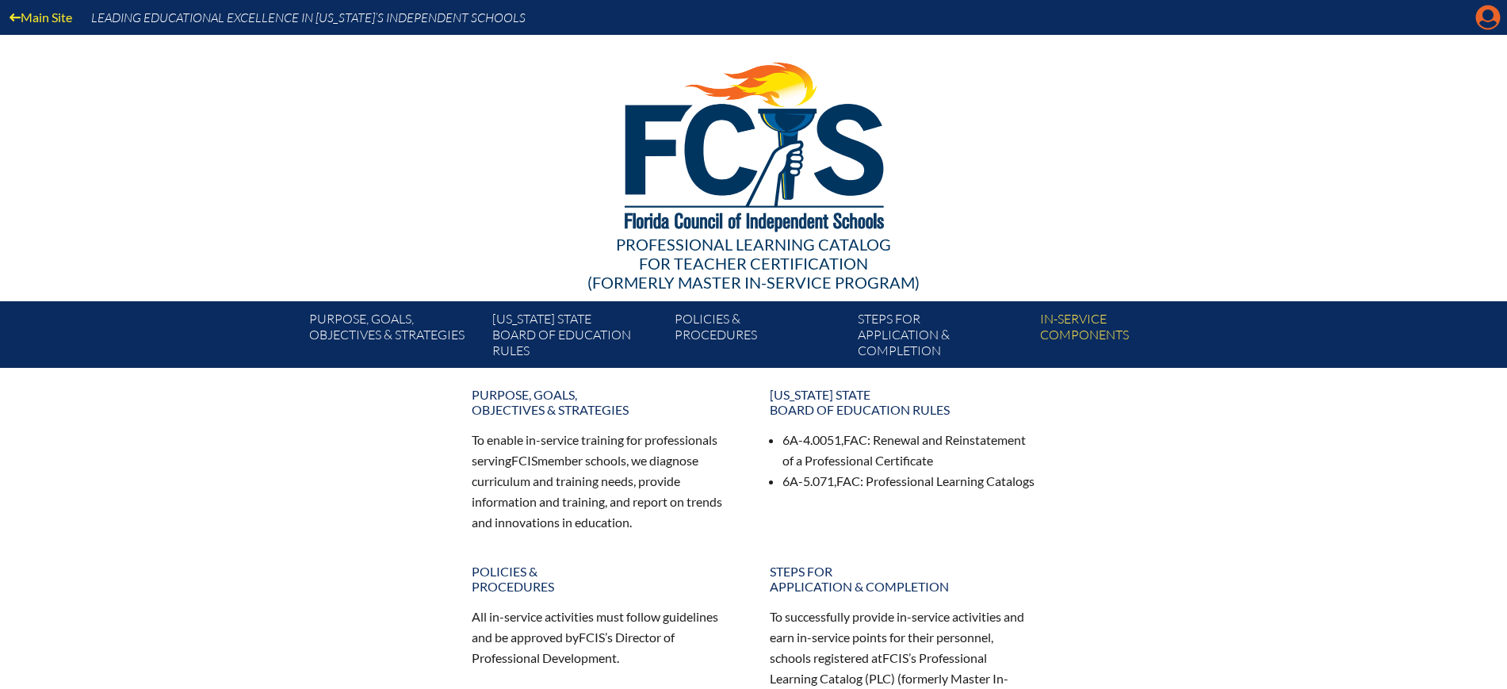
click at [1487, 25] on icon "Manage account" at bounding box center [1487, 17] width 25 height 25
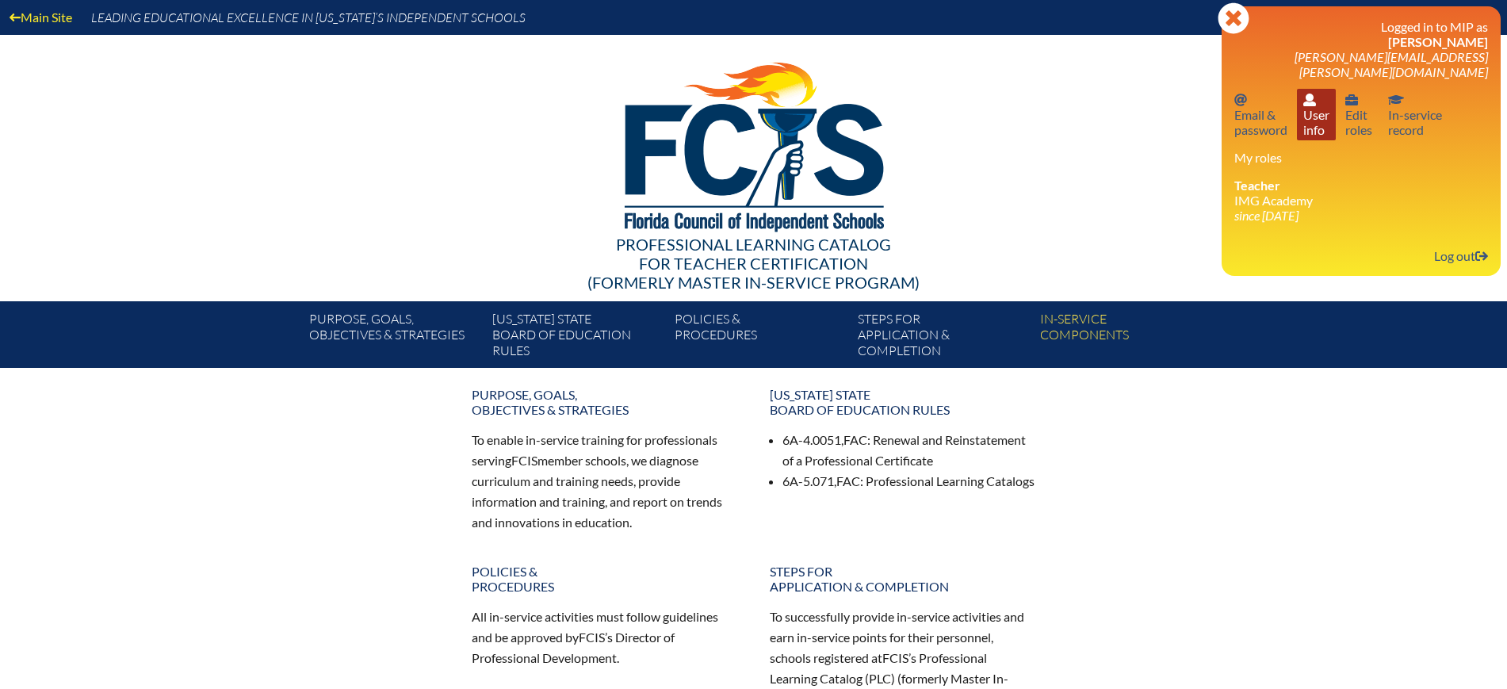
click at [1320, 109] on link "User info User info" at bounding box center [1316, 115] width 39 height 52
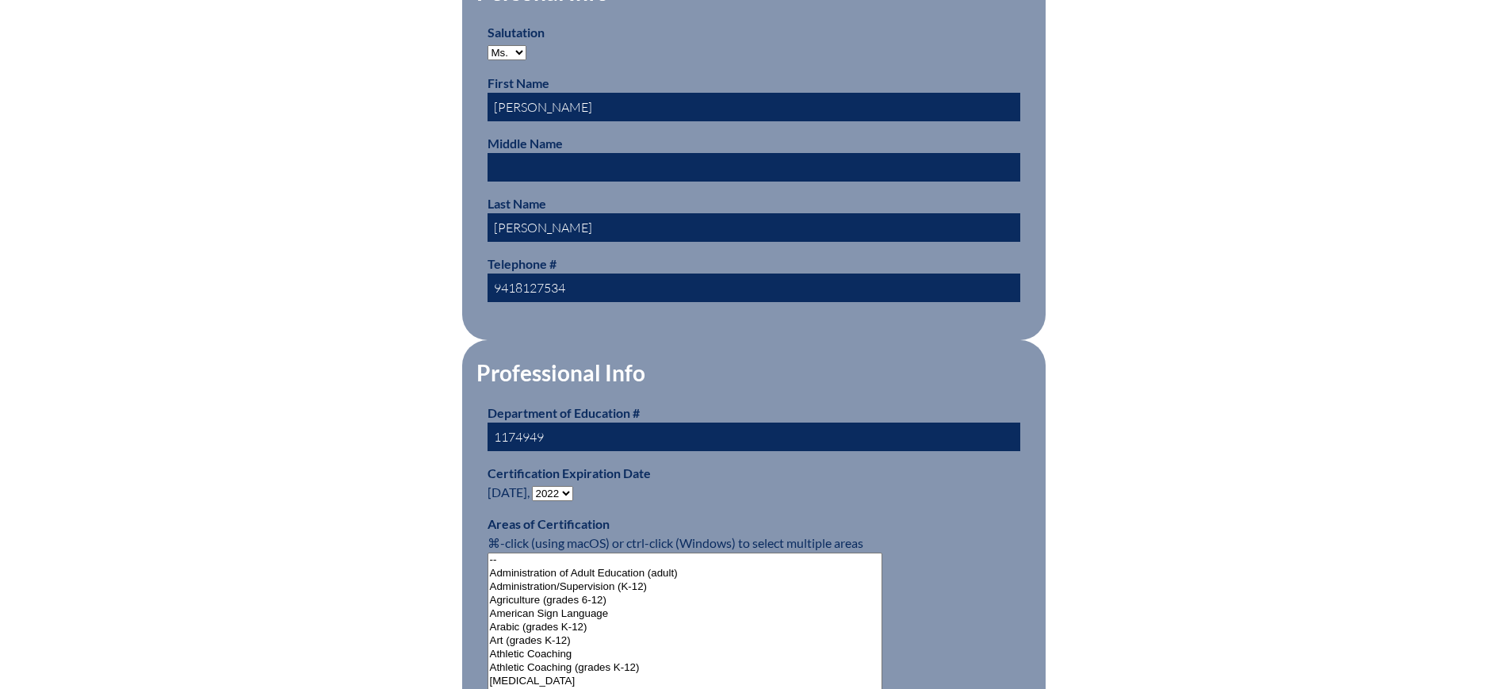
scroll to position [793, 0]
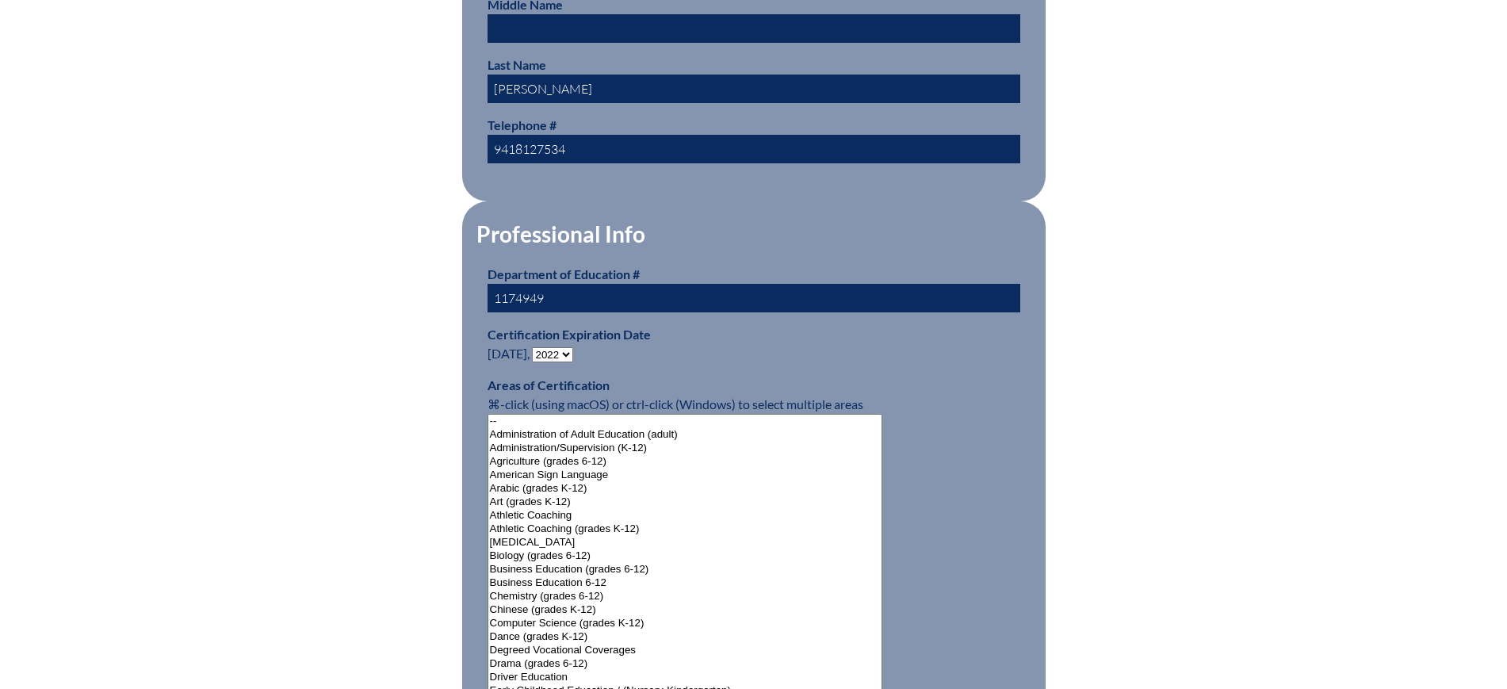
click at [571, 347] on select "- 2031 2030 2029 2028 2027 2026 2025 2024 2023 2022 2021 2020 2019 2018 2017 20…" at bounding box center [552, 354] width 41 height 15
select select "2027"
click at [535, 347] on select "- 2031 2030 2029 2028 2027 2026 2025 2024 2023 2022 2021 2020 2019 2018 2017 20…" at bounding box center [552, 354] width 41 height 15
click at [369, 115] on div "User Info Please enter your name as it appears on your Department of Education …" at bounding box center [753, 681] width 891 height 2111
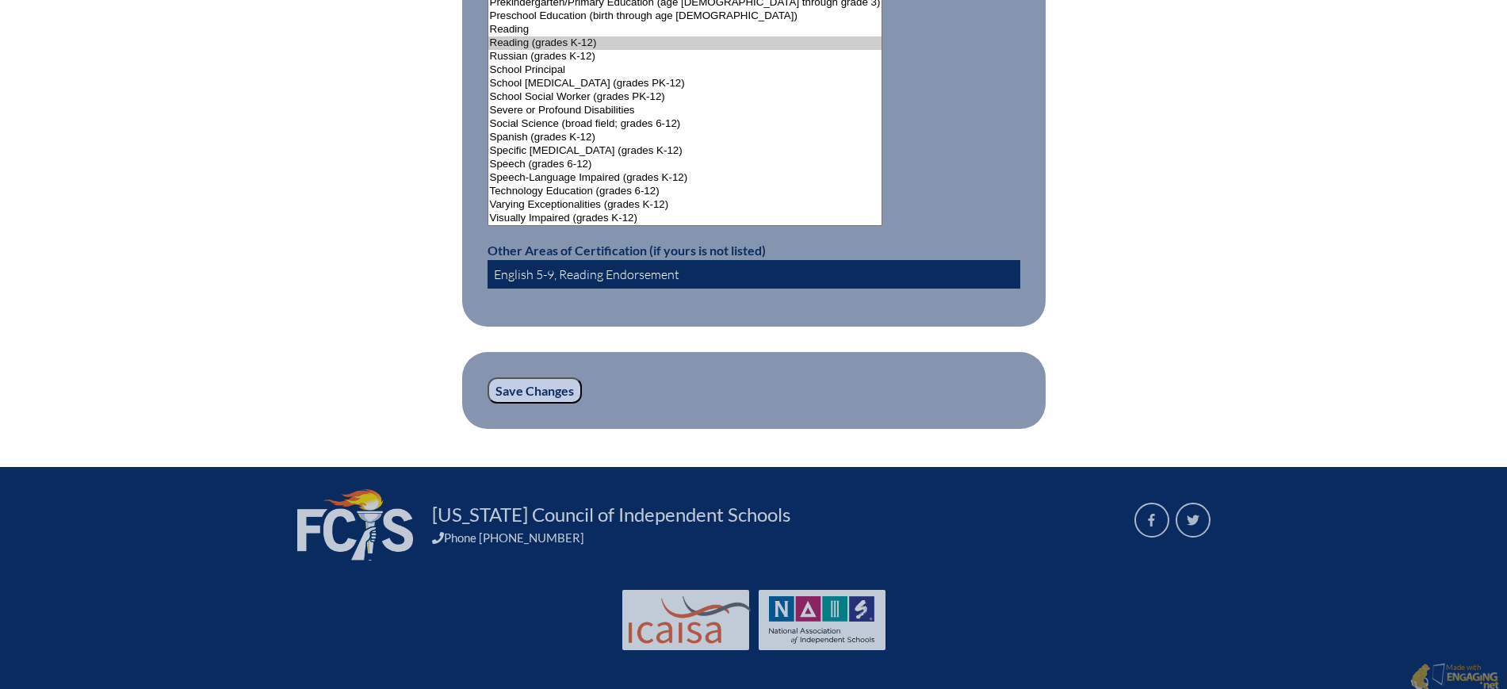
scroll to position [2101, 0]
click at [512, 384] on input "Save Changes" at bounding box center [534, 389] width 94 height 27
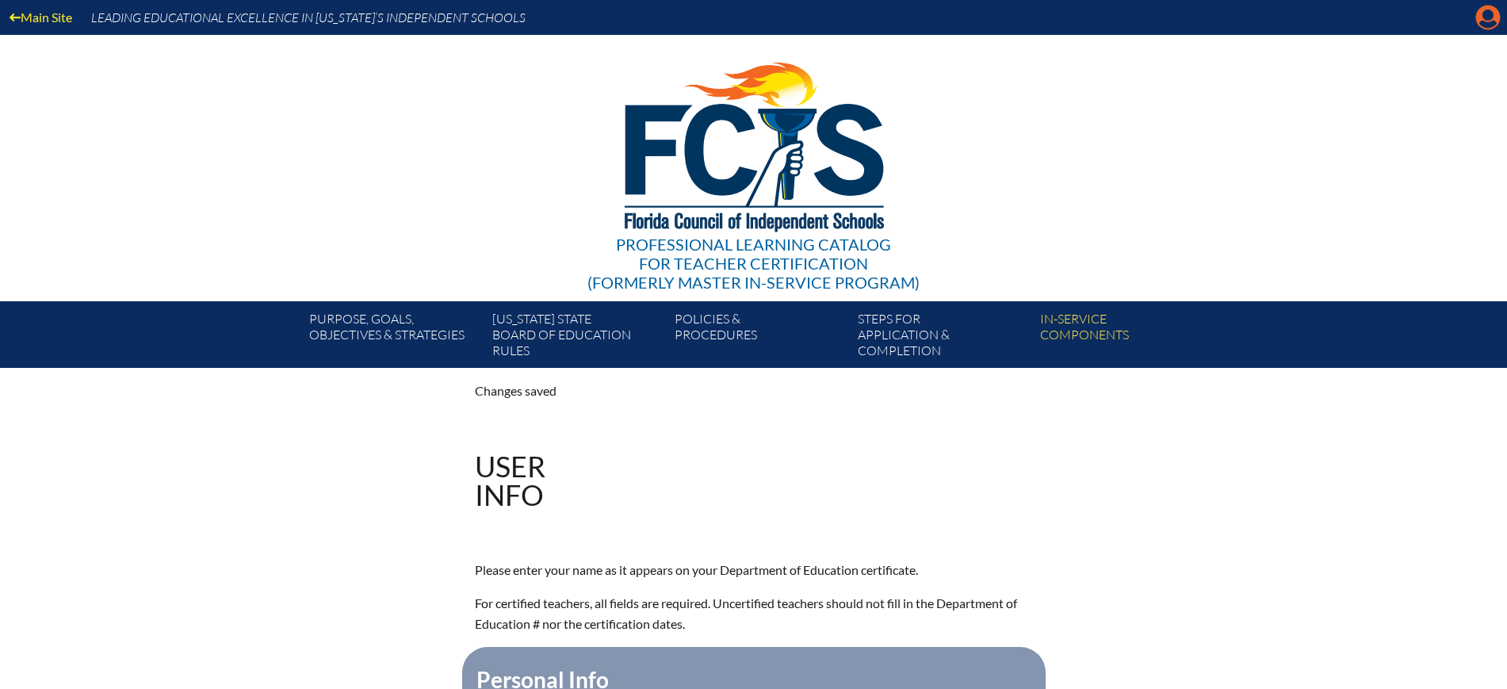
click at [1487, 15] on icon "Manage account" at bounding box center [1487, 17] width 25 height 25
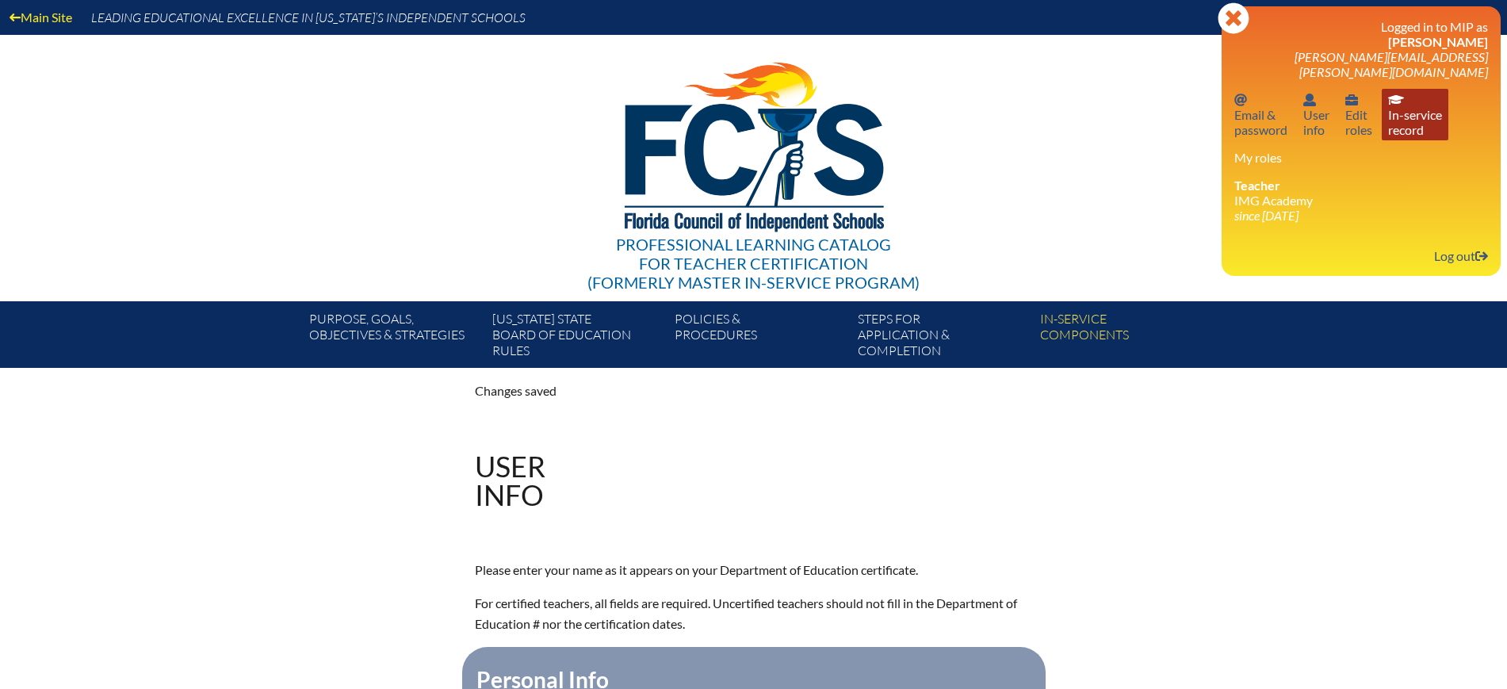
click at [1431, 109] on link "In-service record In-service record" at bounding box center [1414, 115] width 67 height 52
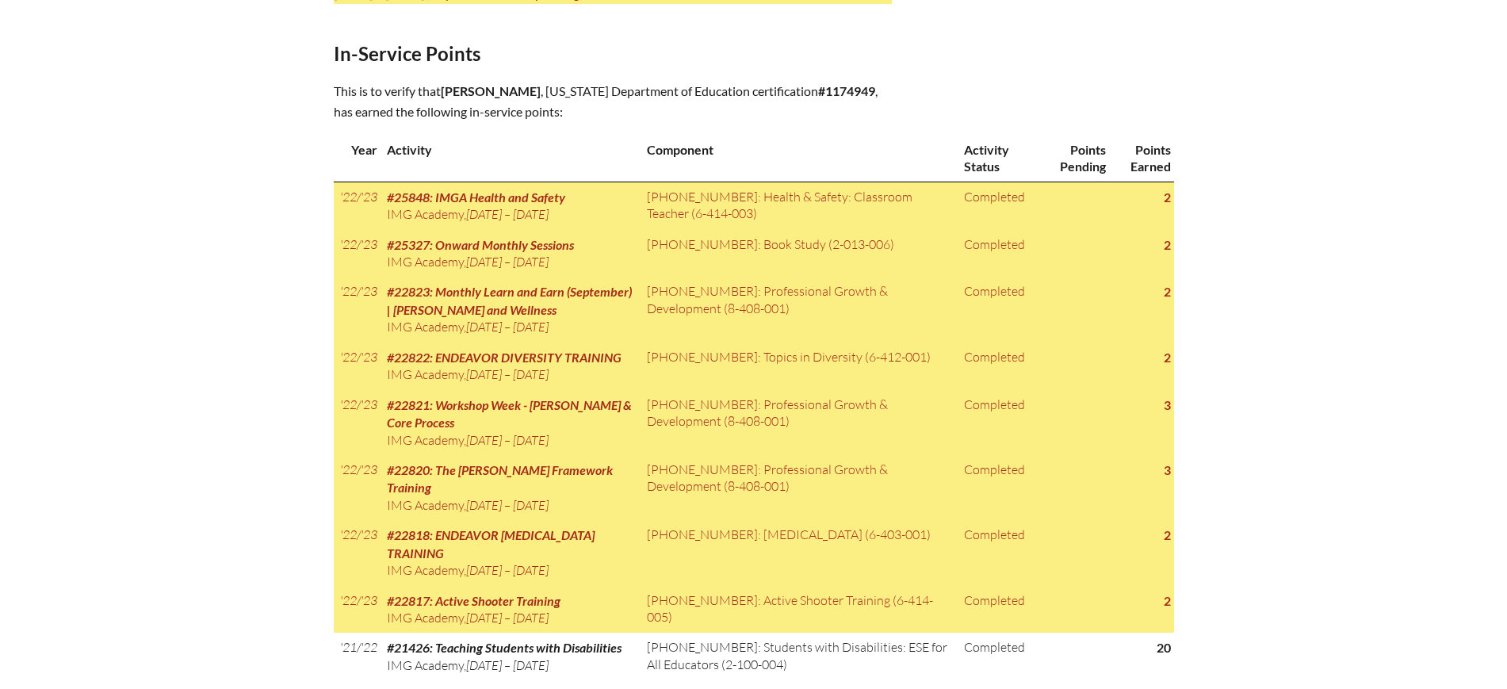
scroll to position [793, 0]
